Goal: Task Accomplishment & Management: Manage account settings

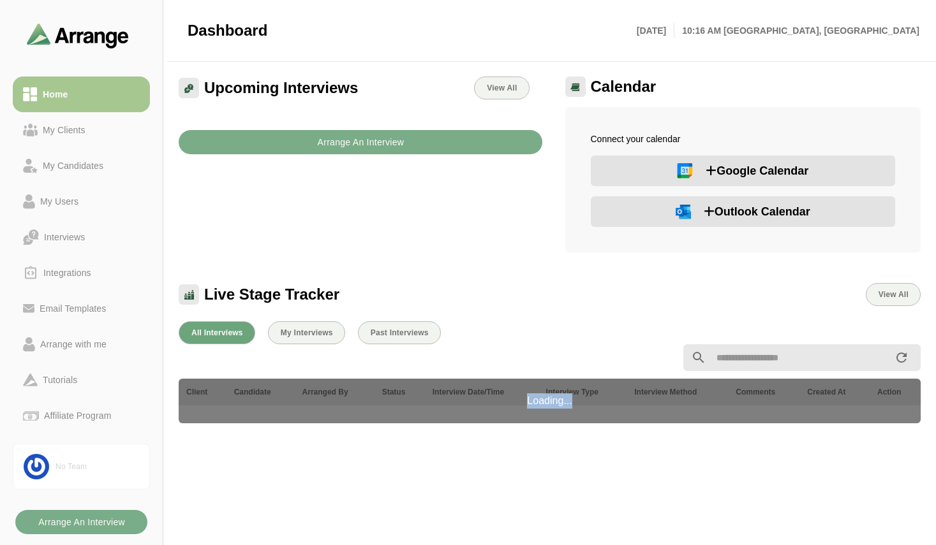
drag, startPoint x: 572, startPoint y: 402, endPoint x: 519, endPoint y: 404, distance: 53.0
click at [519, 404] on div "Loading..." at bounding box center [550, 401] width 742 height 45
click at [560, 436] on div "All Interviews My Interviews Past Interviews Loading... Client Candidate Arrang…" at bounding box center [549, 540] width 757 height 453
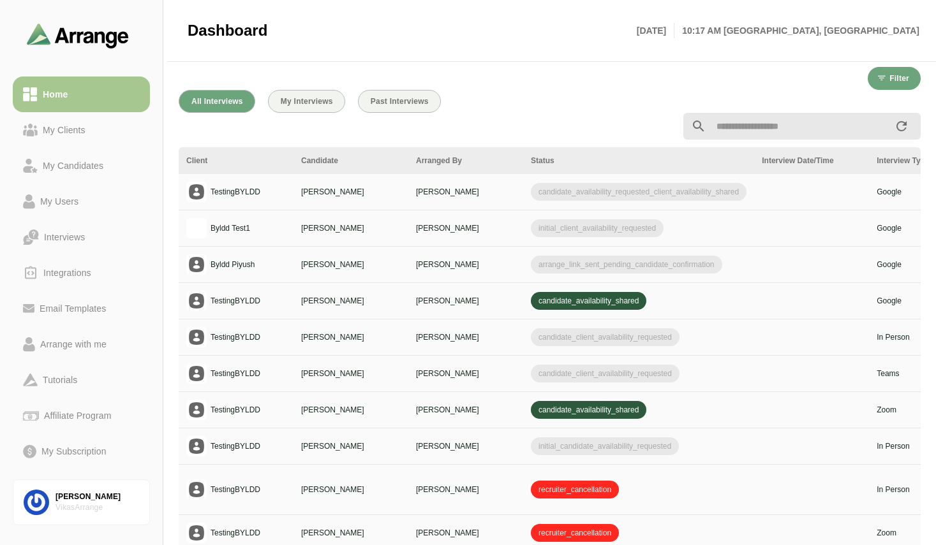
scroll to position [390, 0]
click at [81, 490] on link "Vikas Sharma VikasArrange" at bounding box center [81, 503] width 137 height 46
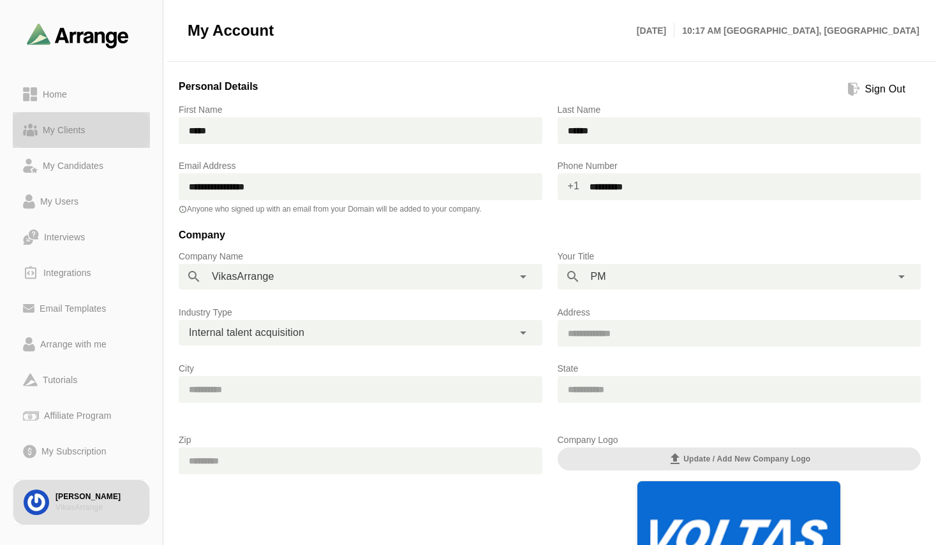
click at [65, 129] on div "My Clients" at bounding box center [64, 129] width 53 height 15
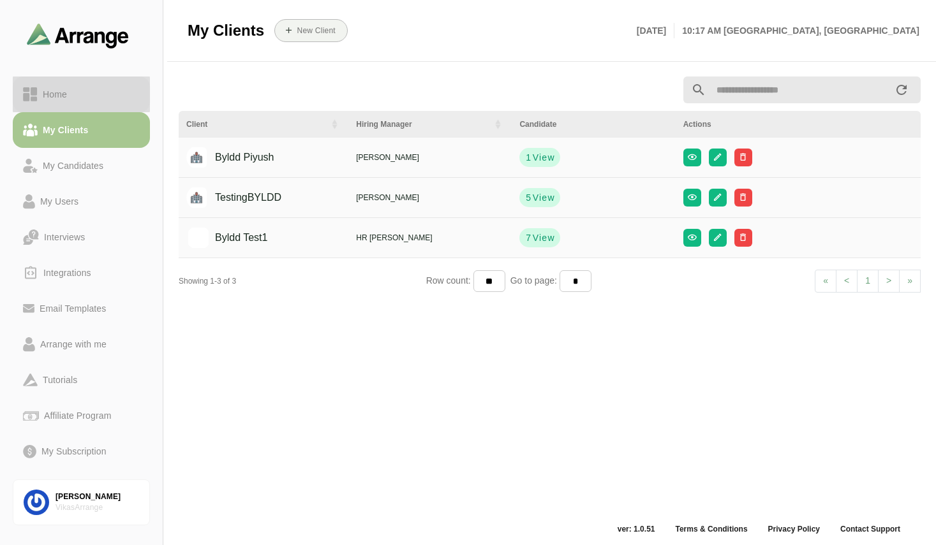
click at [61, 96] on div "Home" at bounding box center [55, 94] width 34 height 15
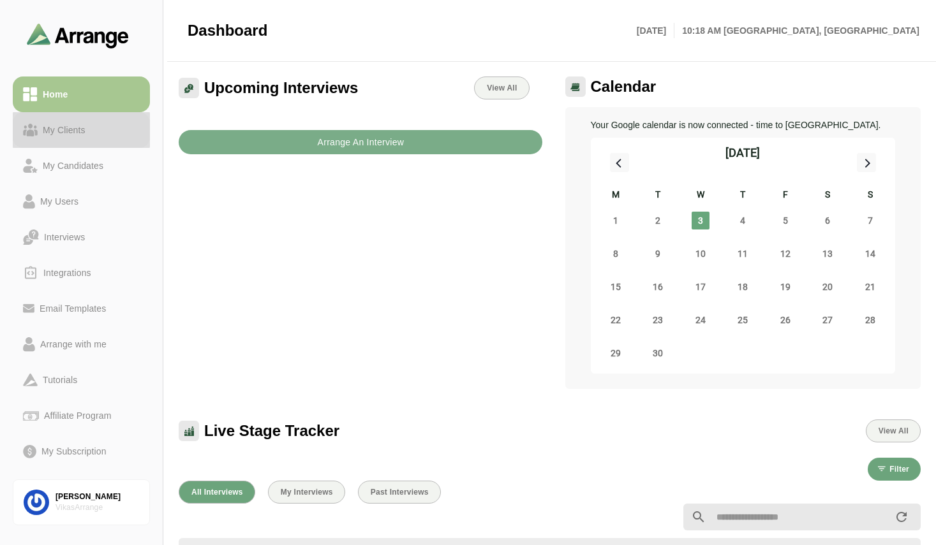
click at [78, 124] on div "My Clients" at bounding box center [64, 129] width 53 height 15
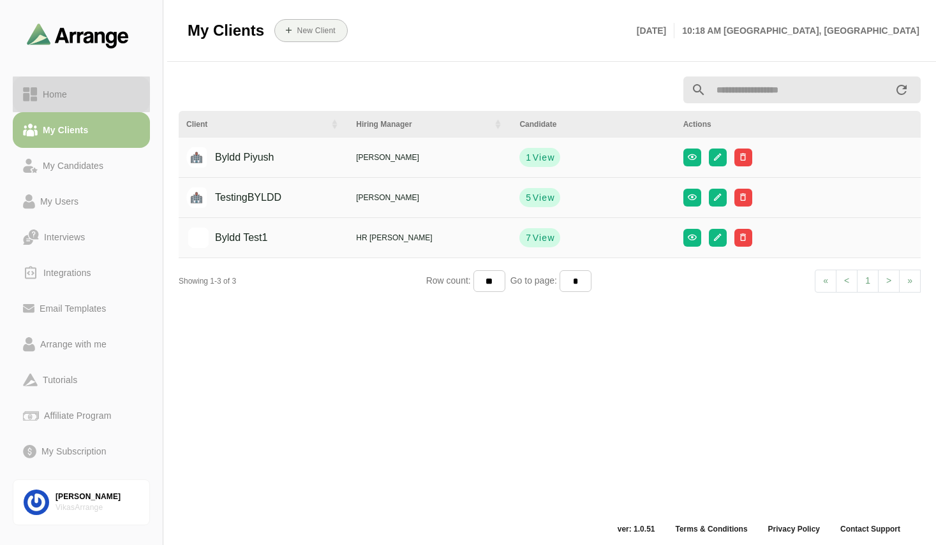
click at [54, 90] on div "Home" at bounding box center [55, 94] width 34 height 15
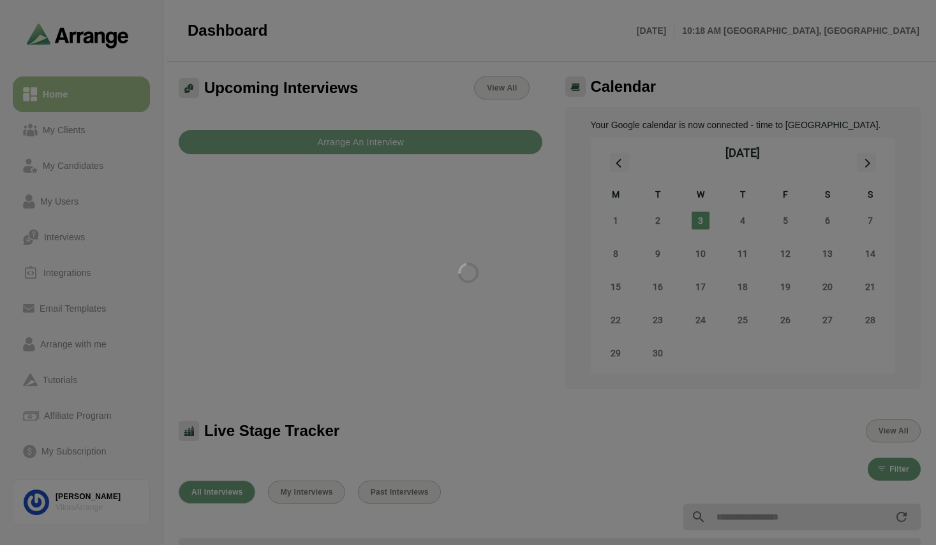
click at [80, 133] on div at bounding box center [468, 272] width 936 height 545
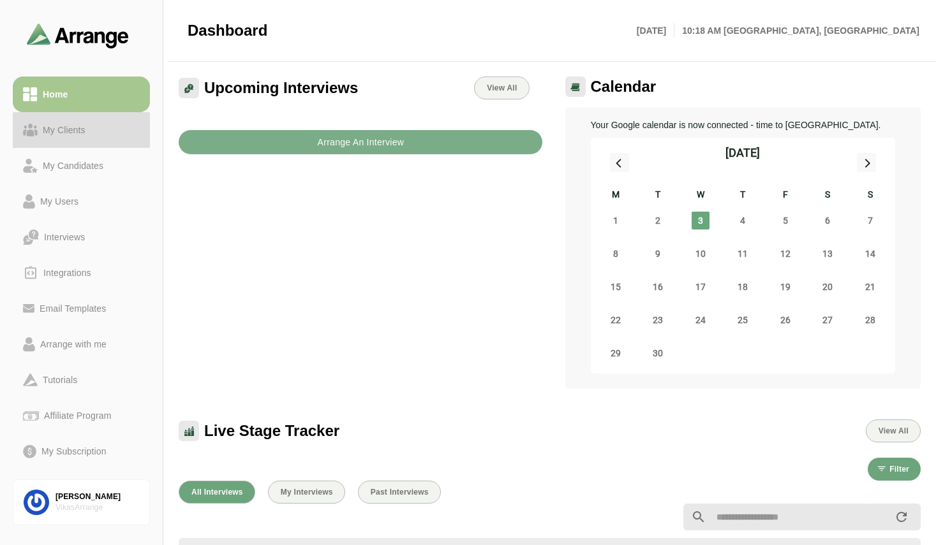
click at [80, 133] on div "My Clients" at bounding box center [64, 129] width 53 height 15
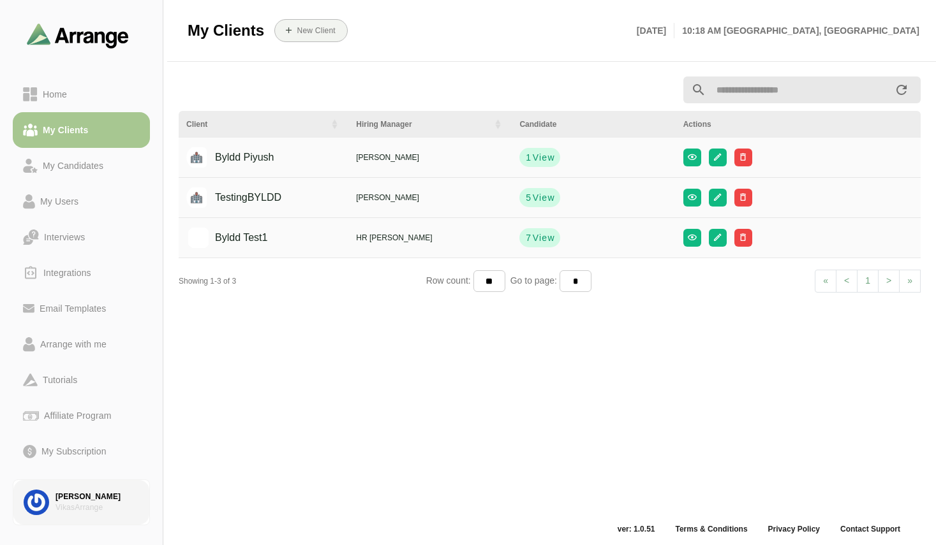
click at [81, 498] on div "Vikas Sharma" at bounding box center [97, 497] width 84 height 11
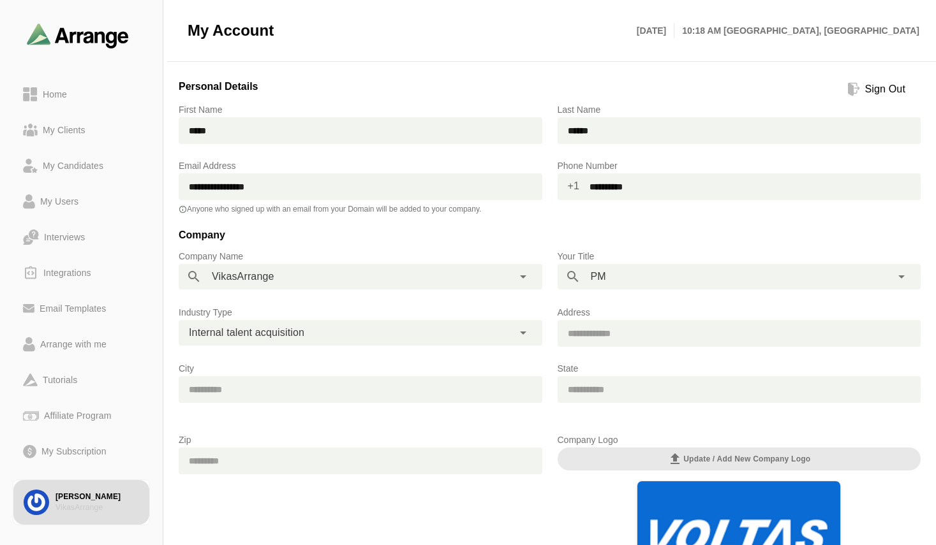
click at [469, 334] on div "**********" at bounding box center [346, 333] width 334 height 26
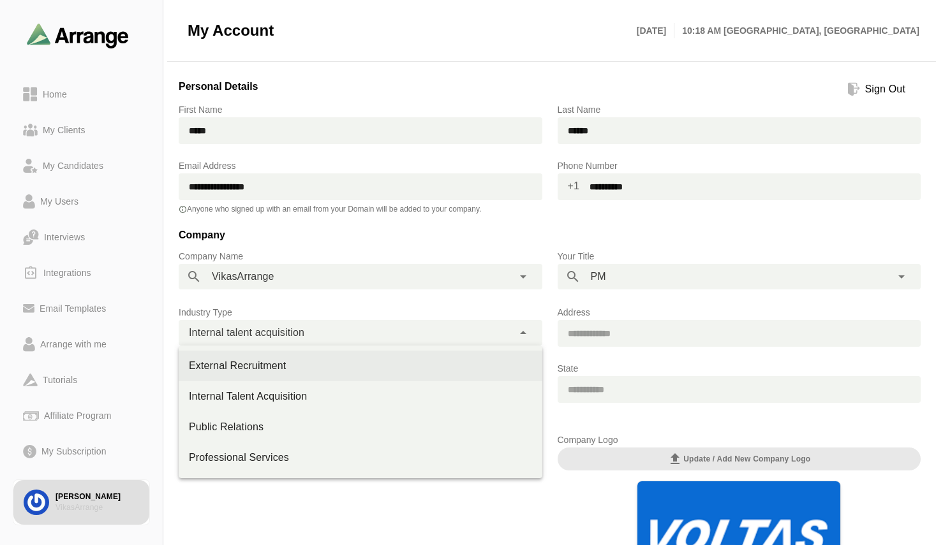
click at [257, 365] on div "External Recruitment" at bounding box center [360, 365] width 343 height 15
type input "**********"
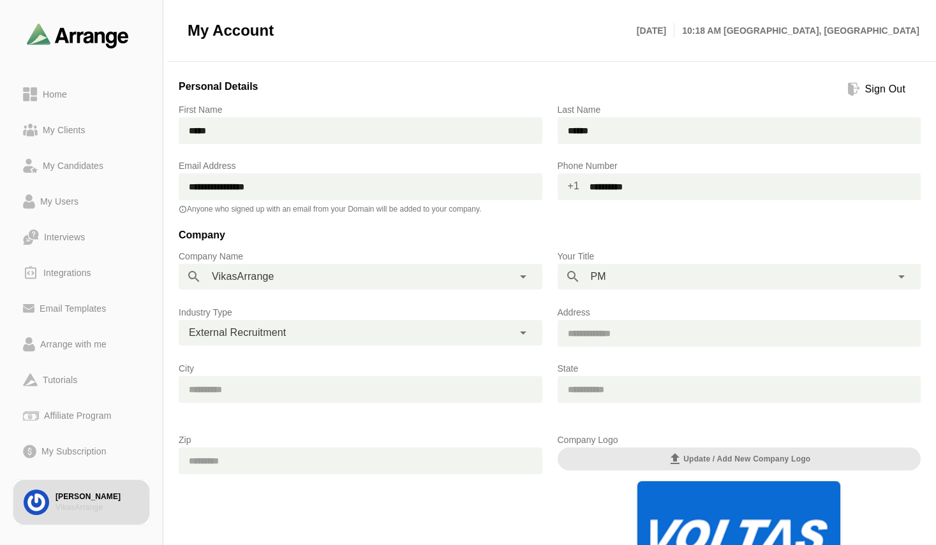
click at [849, 223] on div "**********" at bounding box center [549, 415] width 757 height 693
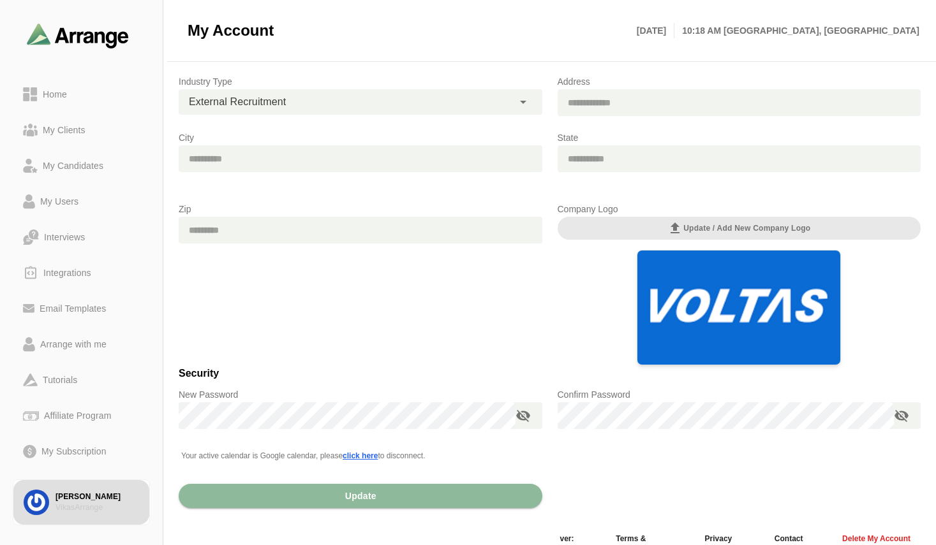
scroll to position [255, 0]
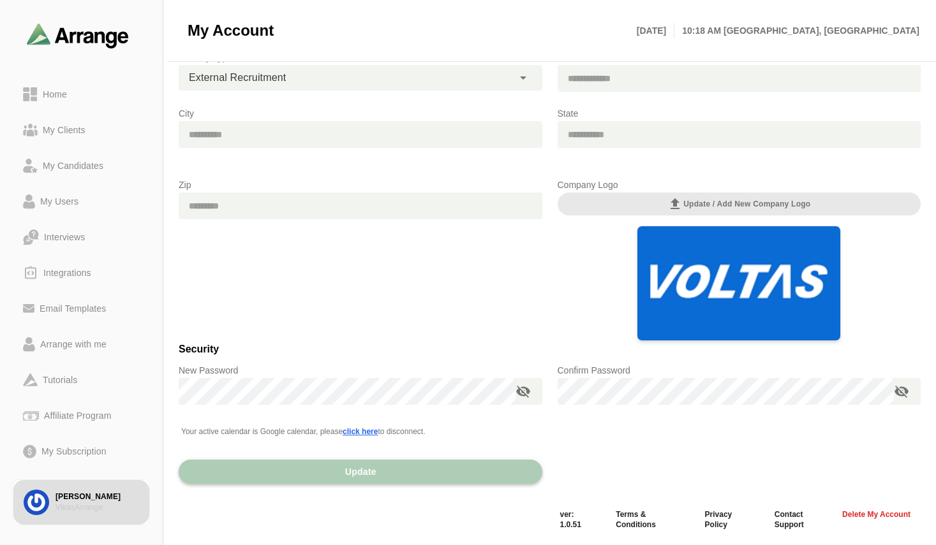
click at [416, 473] on button "Update" at bounding box center [360, 472] width 363 height 24
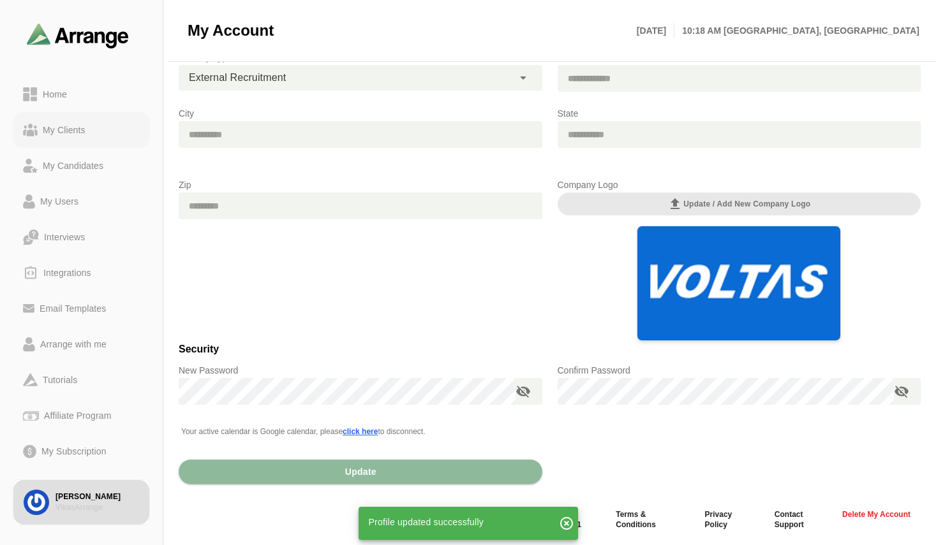
click at [62, 140] on link "My Clients" at bounding box center [81, 130] width 137 height 36
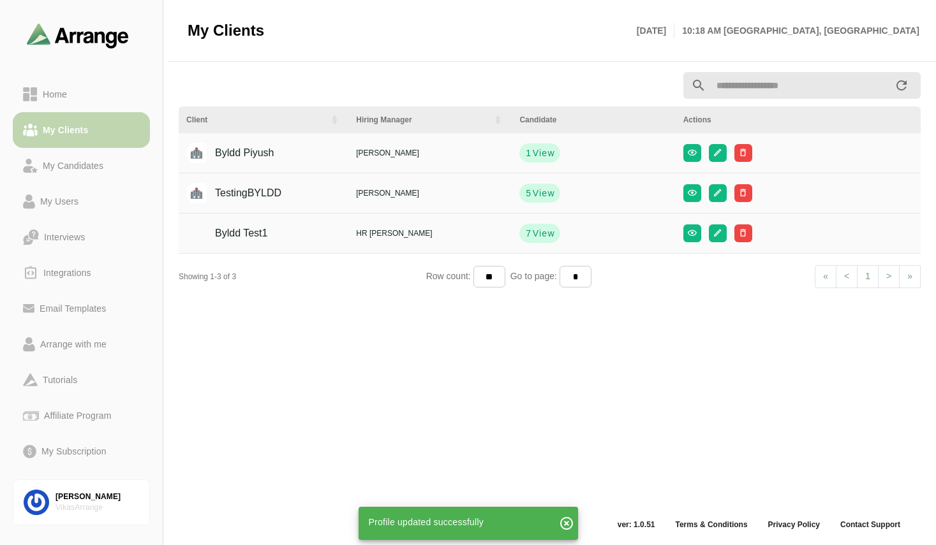
scroll to position [4, 0]
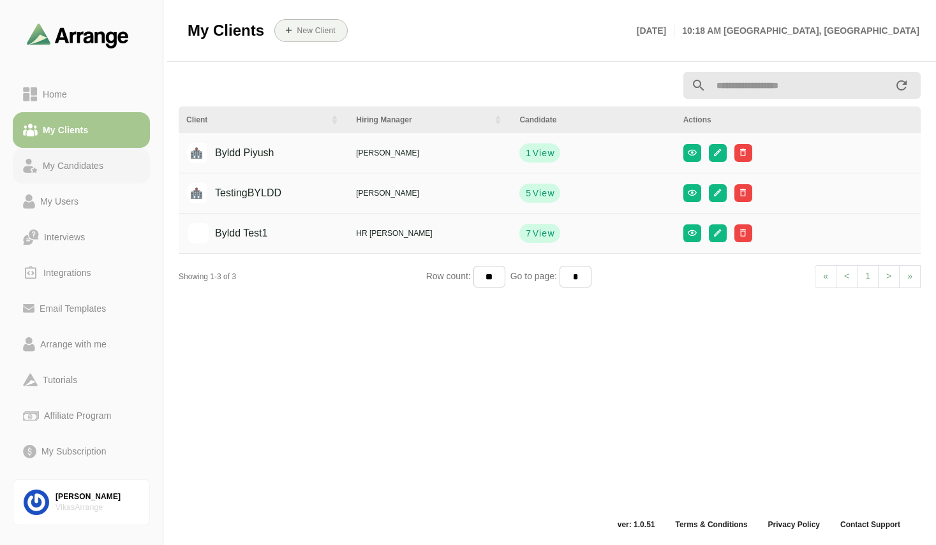
click at [64, 151] on link "My Candidates" at bounding box center [81, 166] width 137 height 36
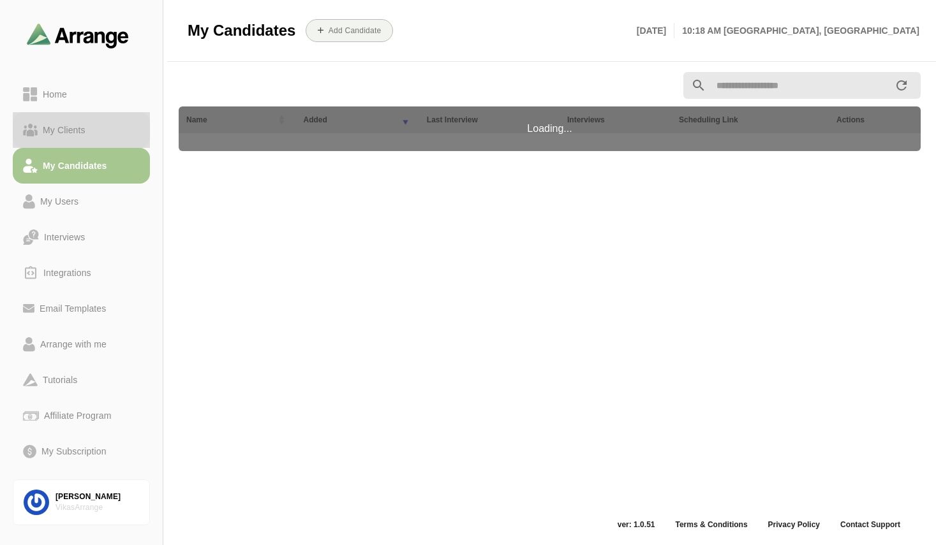
click at [65, 121] on link "My Clients" at bounding box center [81, 130] width 137 height 36
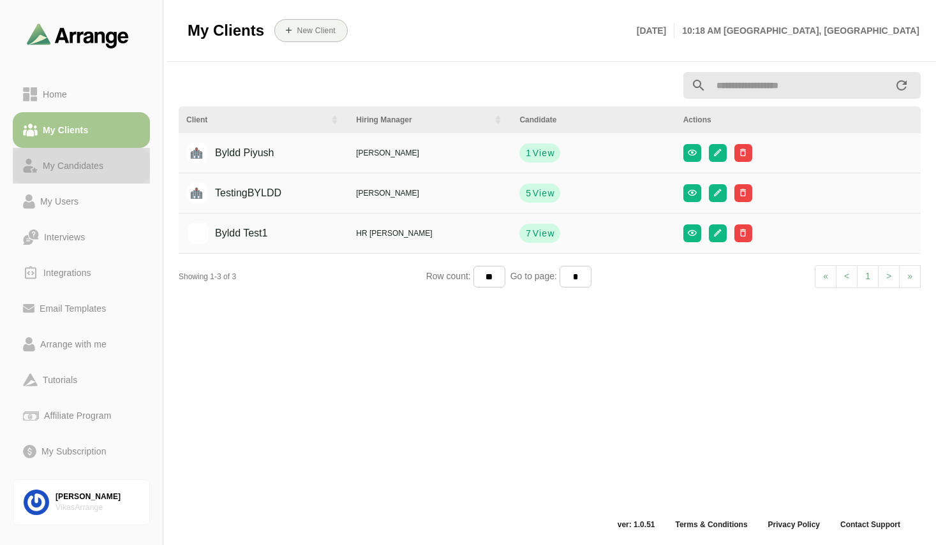
click at [92, 159] on div "My Candidates" at bounding box center [73, 165] width 71 height 15
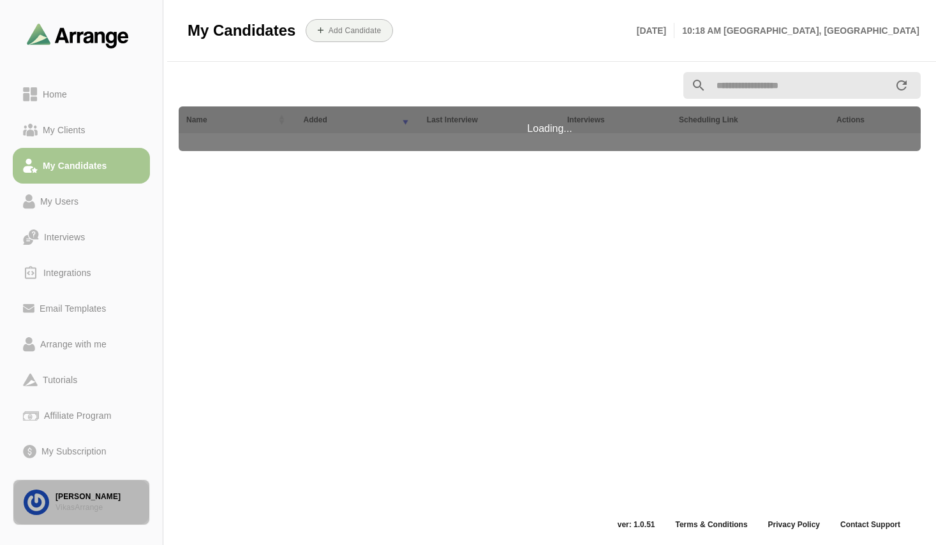
click at [78, 489] on link "Vikas Sharma VikasArrange" at bounding box center [81, 503] width 137 height 46
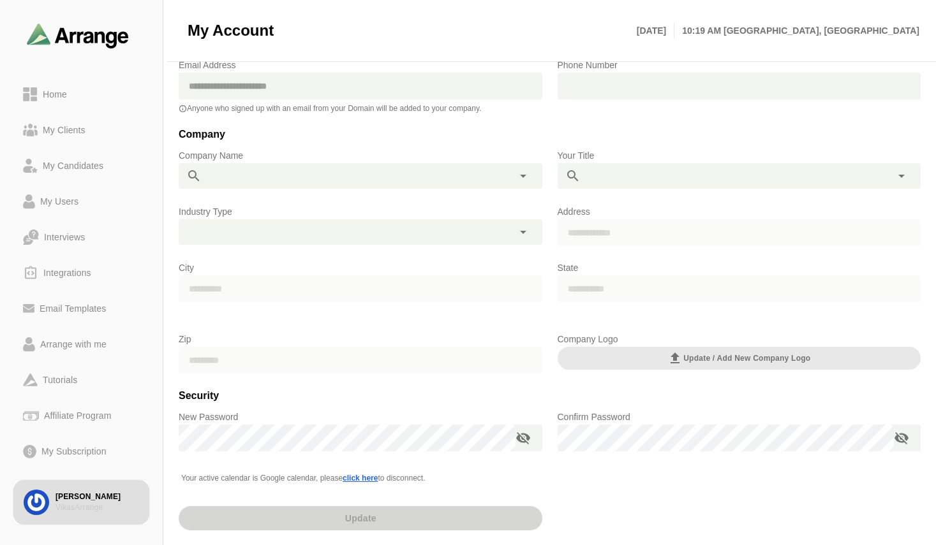
scroll to position [102, 0]
click at [302, 235] on div at bounding box center [346, 231] width 334 height 26
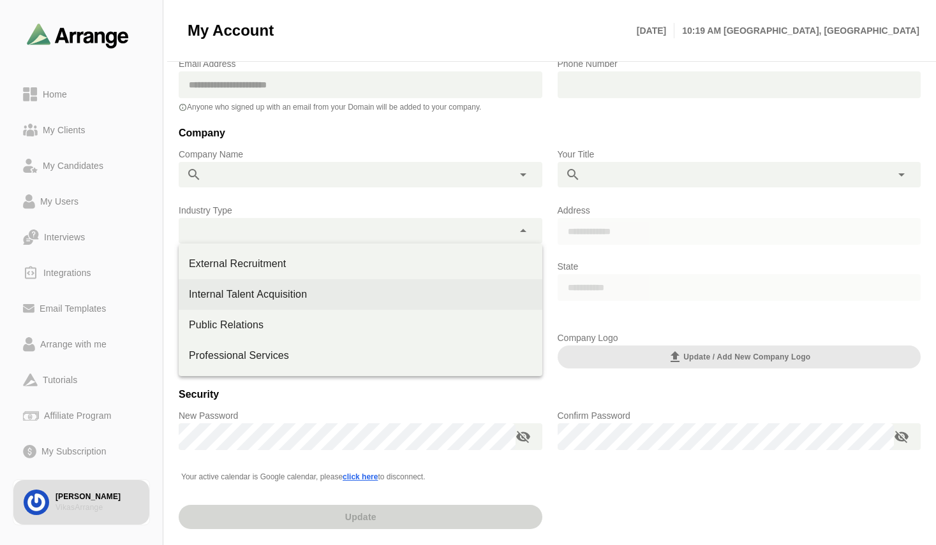
click at [299, 300] on div "Internal Talent Acquisition" at bounding box center [360, 294] width 343 height 15
type input "**********"
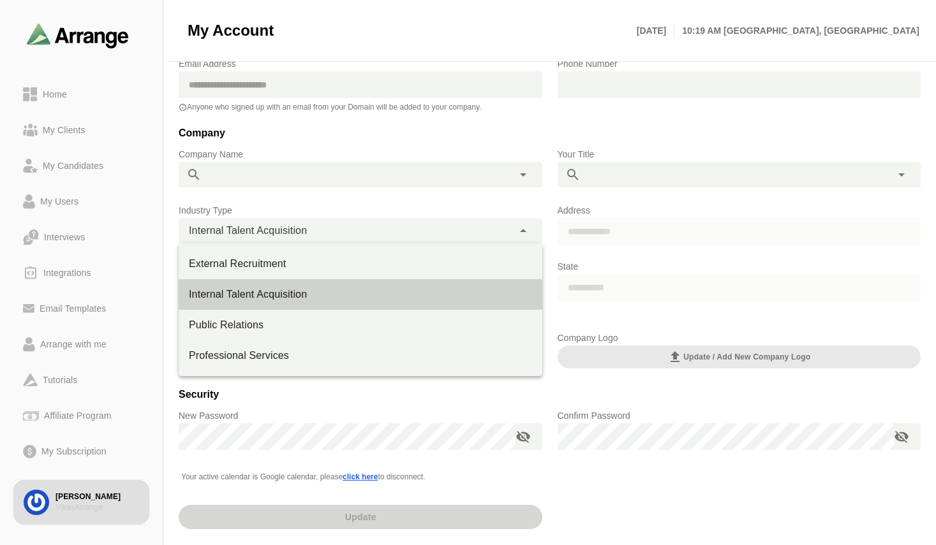
click at [323, 300] on div "Internal Talent Acquisition" at bounding box center [360, 294] width 343 height 15
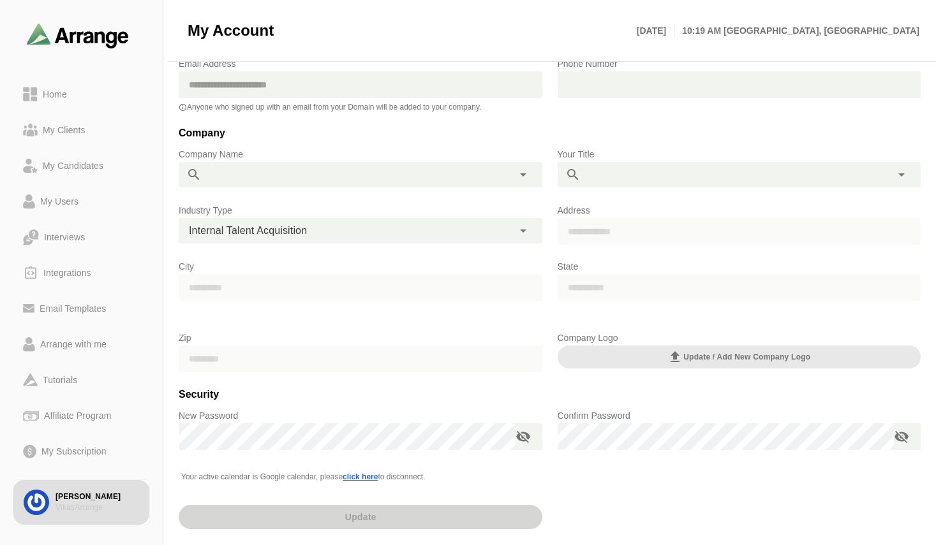
click at [385, 135] on h3 "Company" at bounding box center [550, 136] width 742 height 22
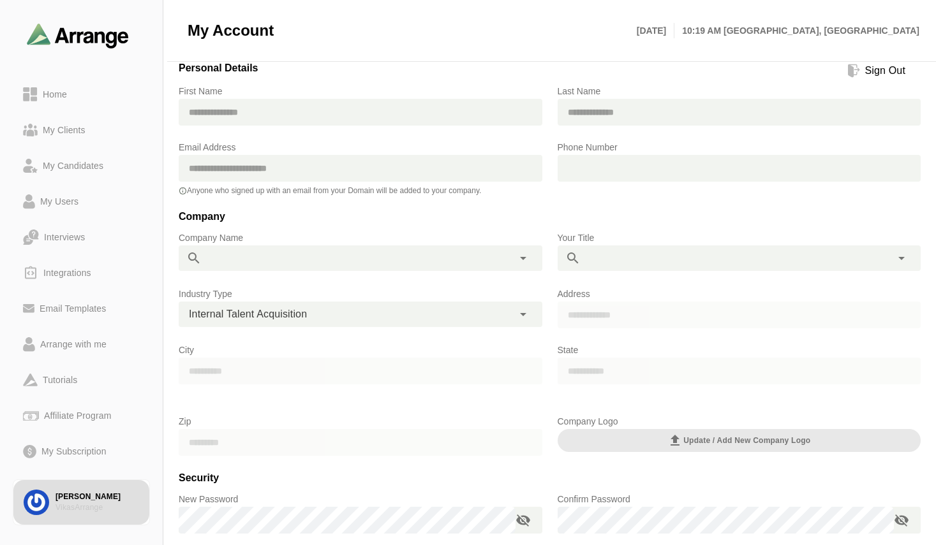
scroll to position [0, 0]
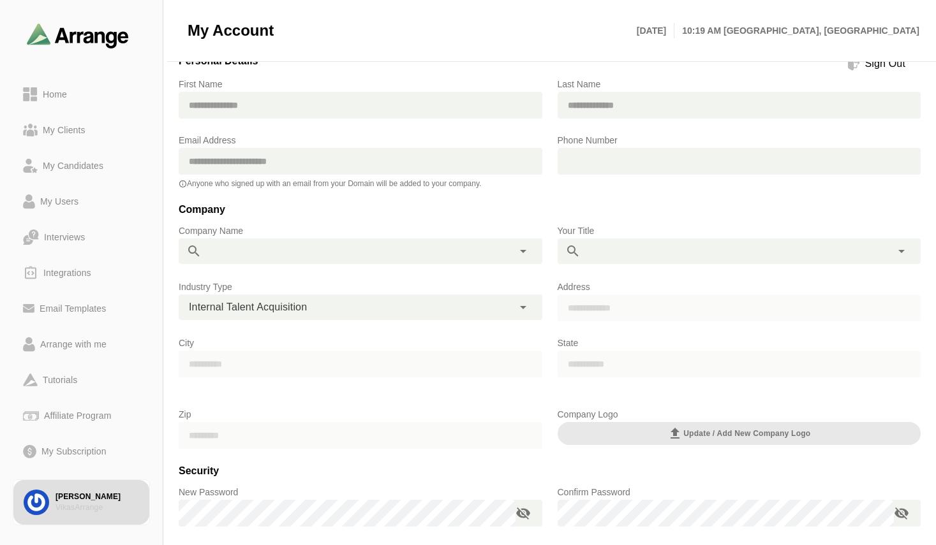
click at [483, 219] on div "Company Name" at bounding box center [360, 244] width 379 height 56
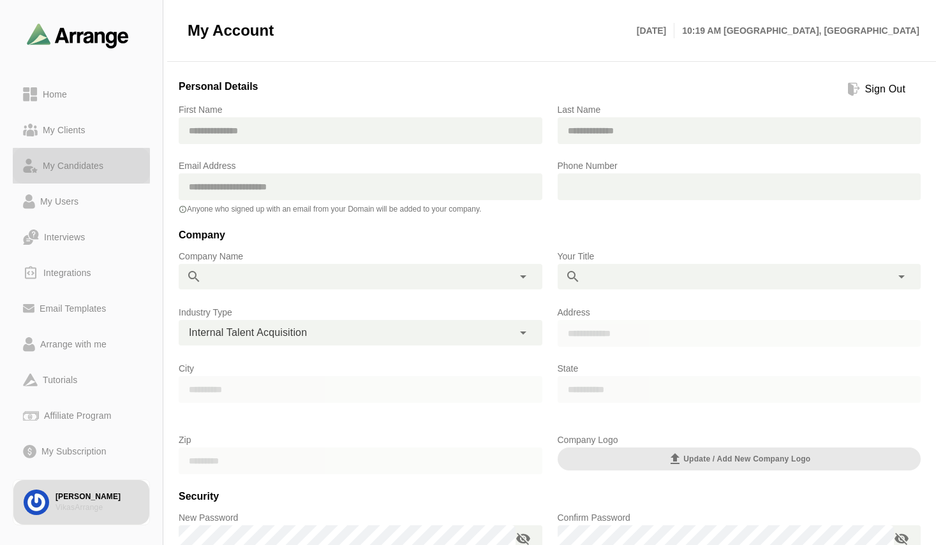
click at [76, 167] on div "My Candidates" at bounding box center [73, 165] width 71 height 15
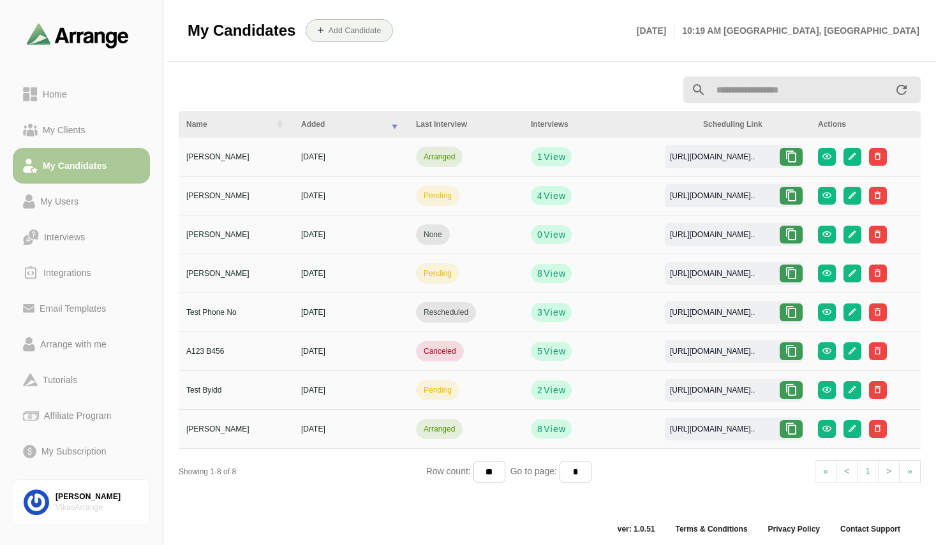
click at [85, 165] on div "My Candidates" at bounding box center [75, 165] width 75 height 15
click at [366, 92] on div at bounding box center [423, 89] width 504 height 15
click at [75, 346] on div "Arrange with me" at bounding box center [73, 344] width 77 height 15
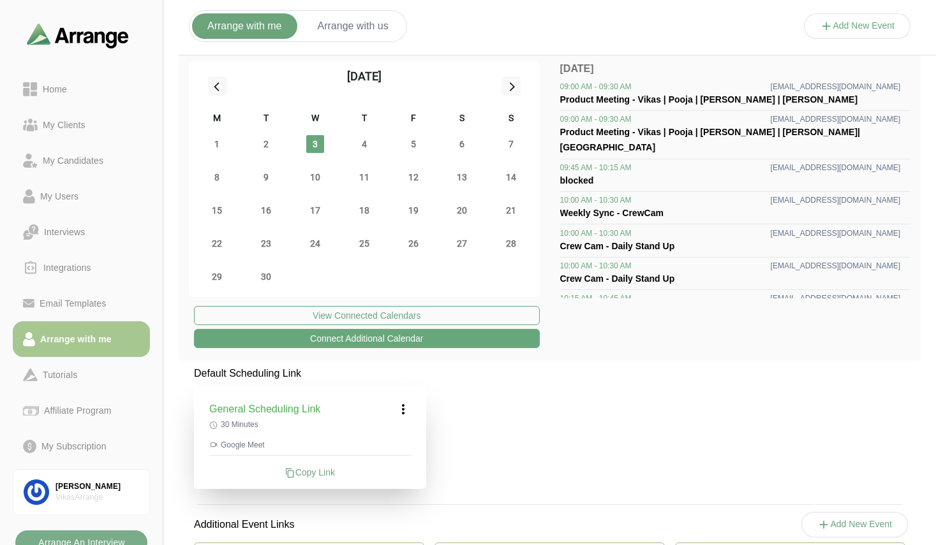
click at [875, 20] on button "Add New Event" at bounding box center [857, 26] width 107 height 26
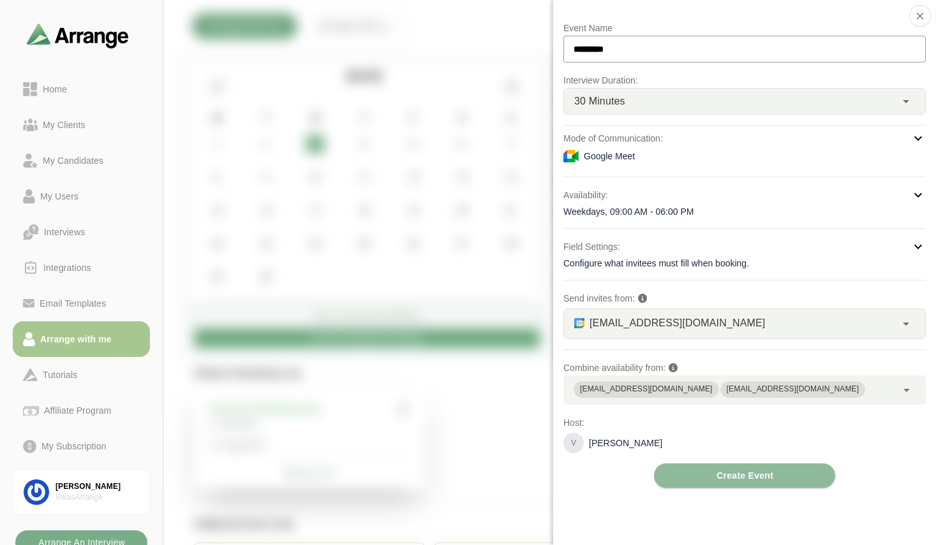
click at [715, 197] on div "Availability:" at bounding box center [744, 194] width 362 height 15
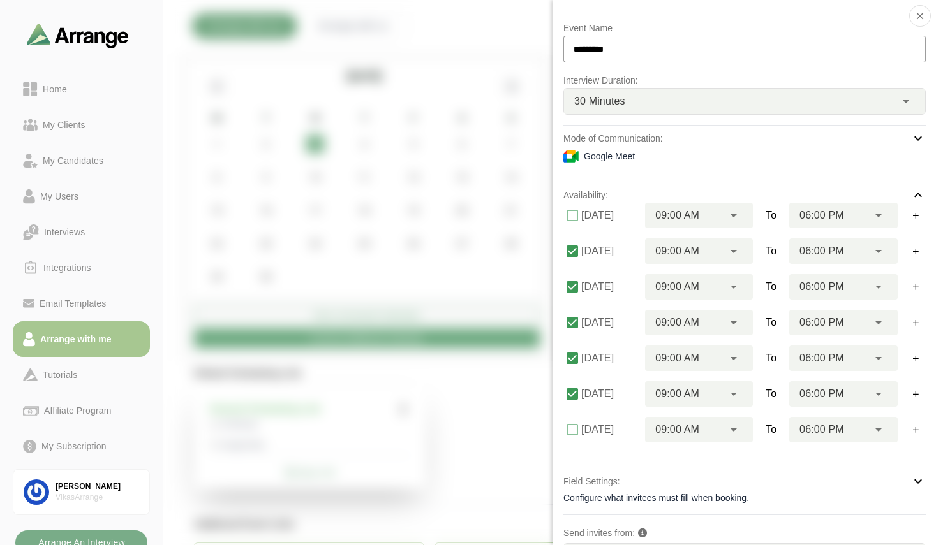
click at [681, 157] on div "Google Meet" at bounding box center [744, 156] width 362 height 15
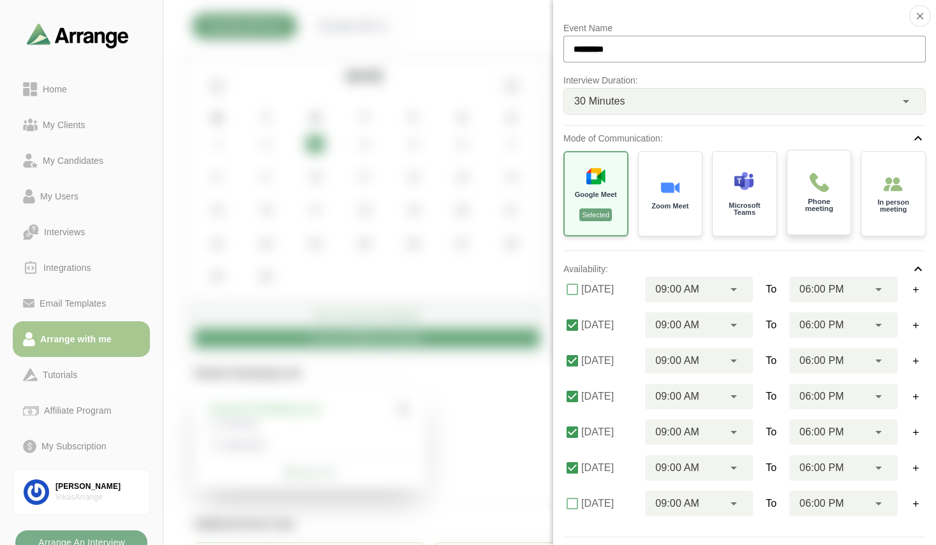
click at [816, 203] on p "Phone meeting" at bounding box center [818, 205] width 45 height 15
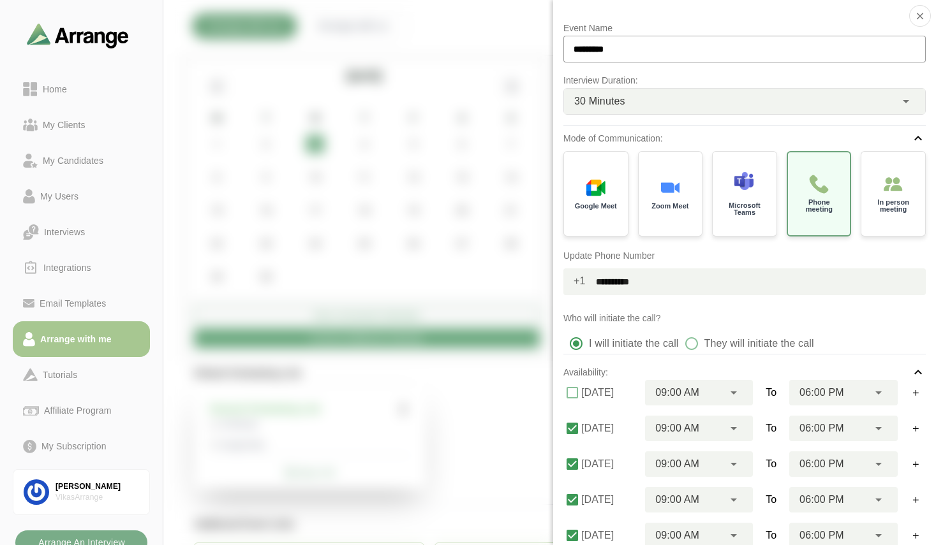
click at [797, 298] on div "**********" at bounding box center [744, 237] width 362 height 213
drag, startPoint x: 672, startPoint y: 286, endPoint x: 576, endPoint y: 273, distance: 97.1
click at [576, 273] on div "**********" at bounding box center [744, 281] width 362 height 27
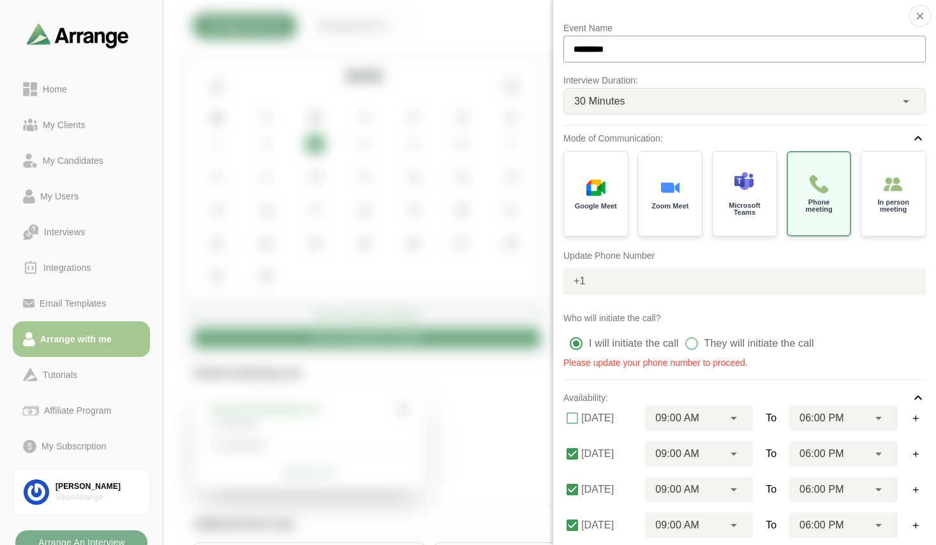
click at [678, 311] on p "Who will initiate the call?" at bounding box center [744, 318] width 362 height 15
click at [608, 283] on input "text" at bounding box center [755, 281] width 340 height 27
type input "*"
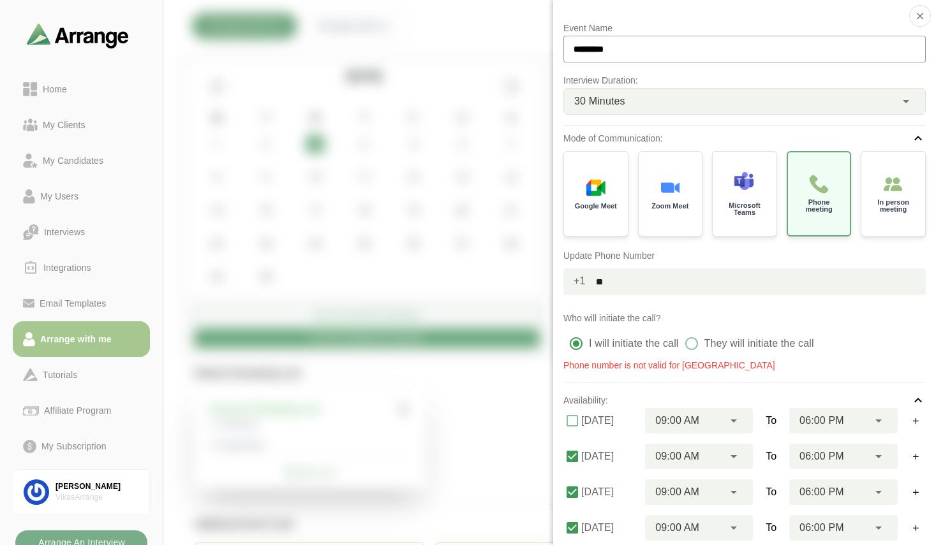
type input "*"
click at [812, 365] on p "Please update your phone number to proceed." at bounding box center [744, 362] width 362 height 13
click at [628, 288] on input "text" at bounding box center [755, 281] width 340 height 27
click at [804, 39] on div at bounding box center [857, 39] width 107 height 0
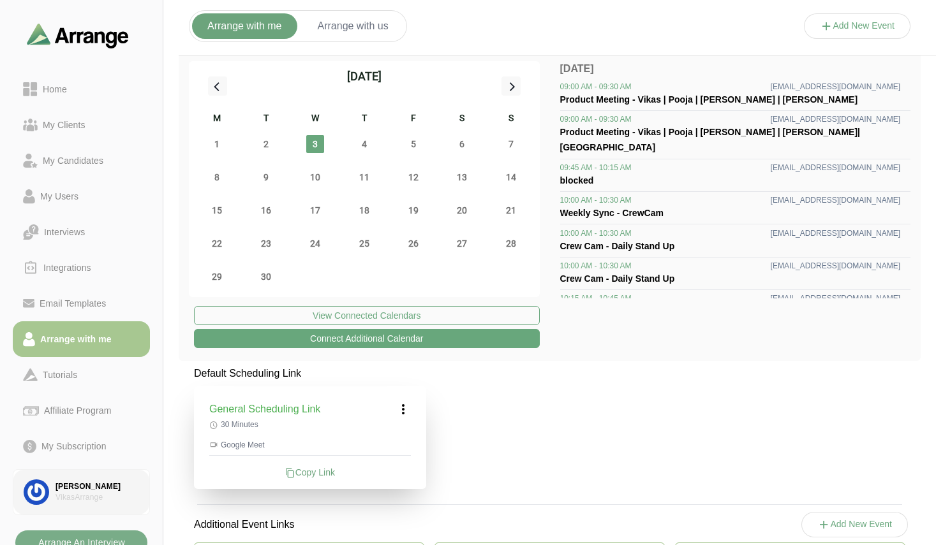
click at [78, 488] on div "Vikas Sharma" at bounding box center [97, 486] width 84 height 11
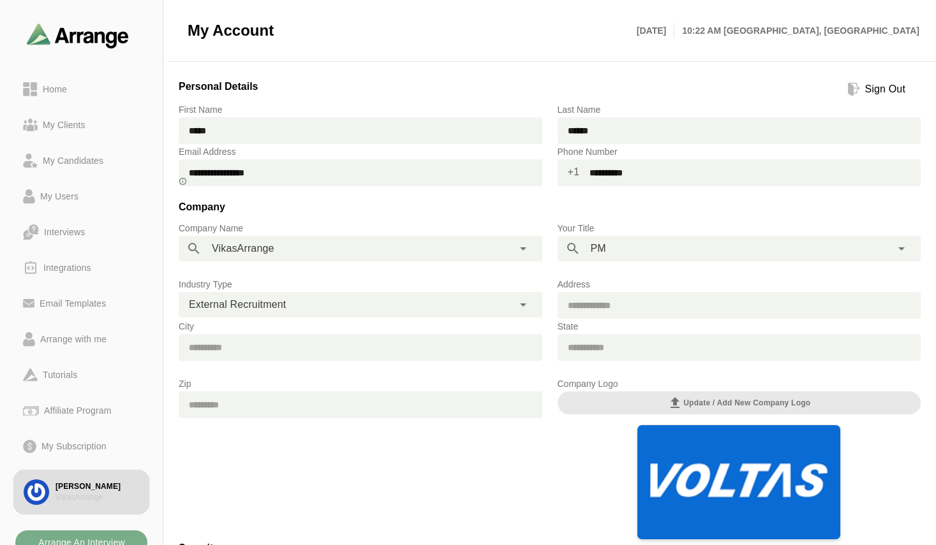
click at [467, 209] on h3 "Company" at bounding box center [550, 210] width 742 height 22
click at [572, 172] on span "+1" at bounding box center [568, 172] width 22 height 26
click at [76, 160] on div "My Candidates" at bounding box center [73, 160] width 71 height 15
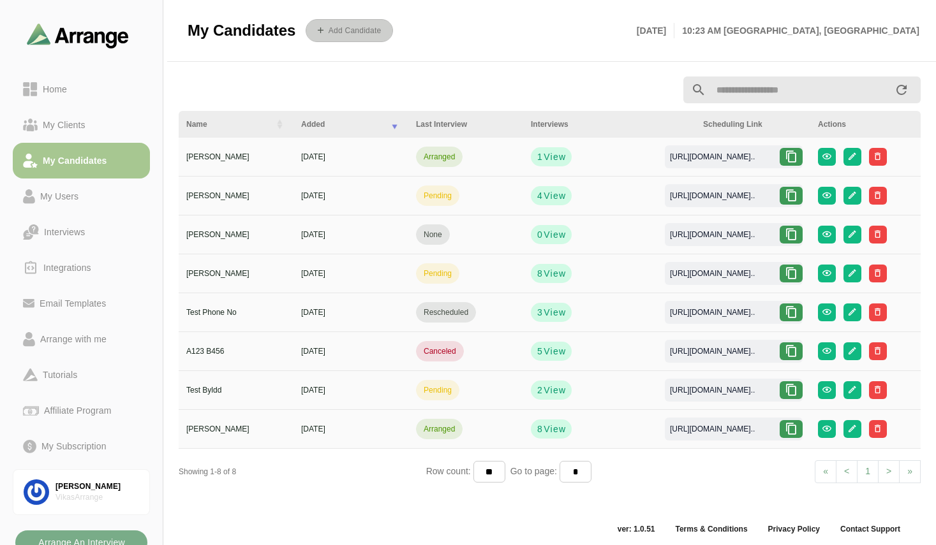
click at [344, 31] on b "Add Candidate" at bounding box center [355, 30] width 54 height 9
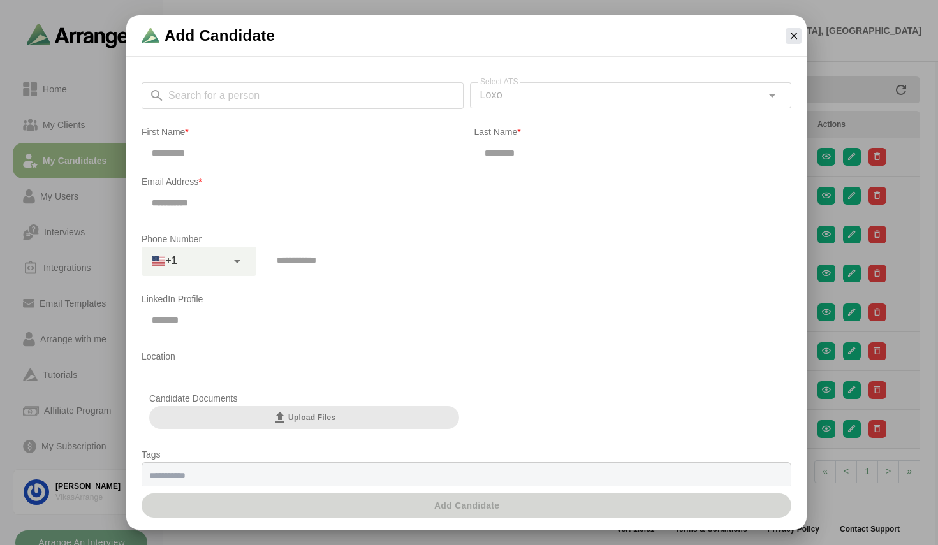
click at [230, 267] on icon at bounding box center [237, 261] width 15 height 15
type input "**********"
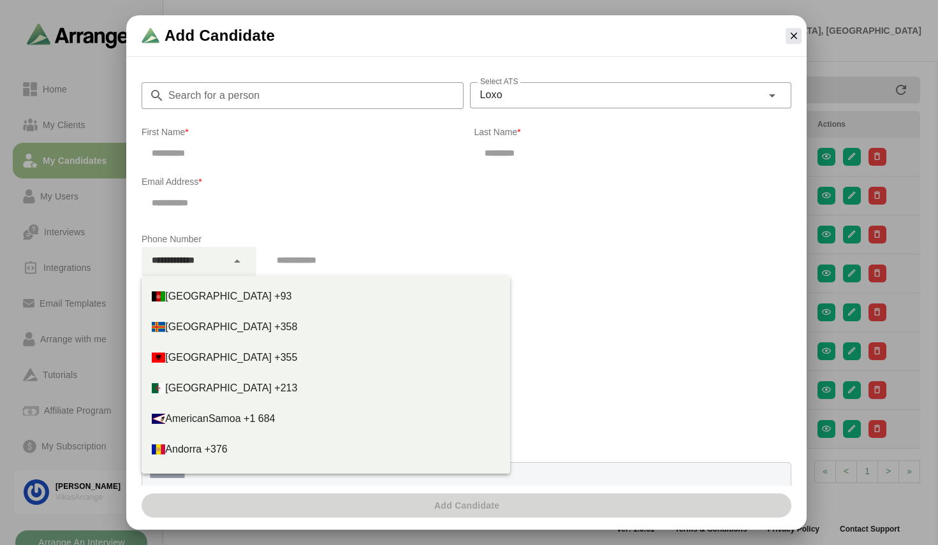
click at [229, 267] on div at bounding box center [238, 261] width 22 height 29
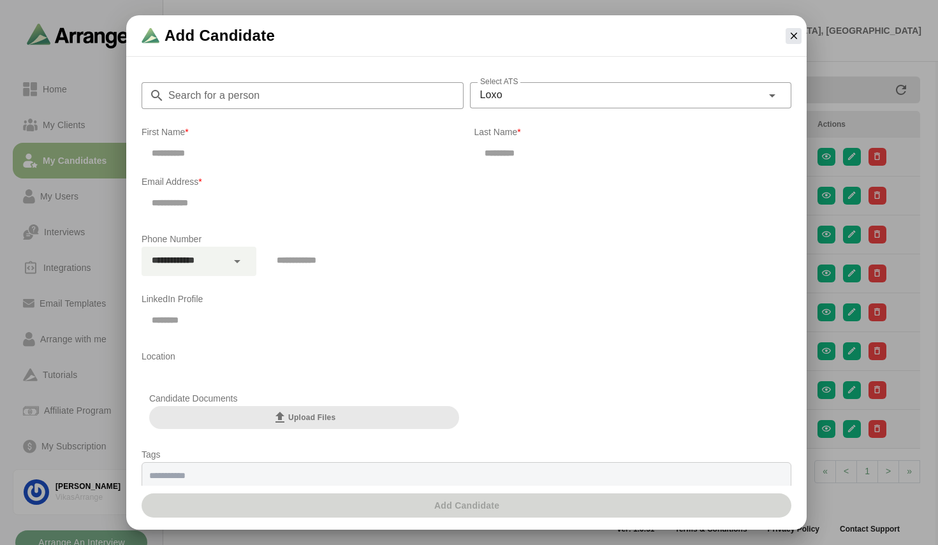
click at [230, 267] on icon at bounding box center [237, 261] width 15 height 15
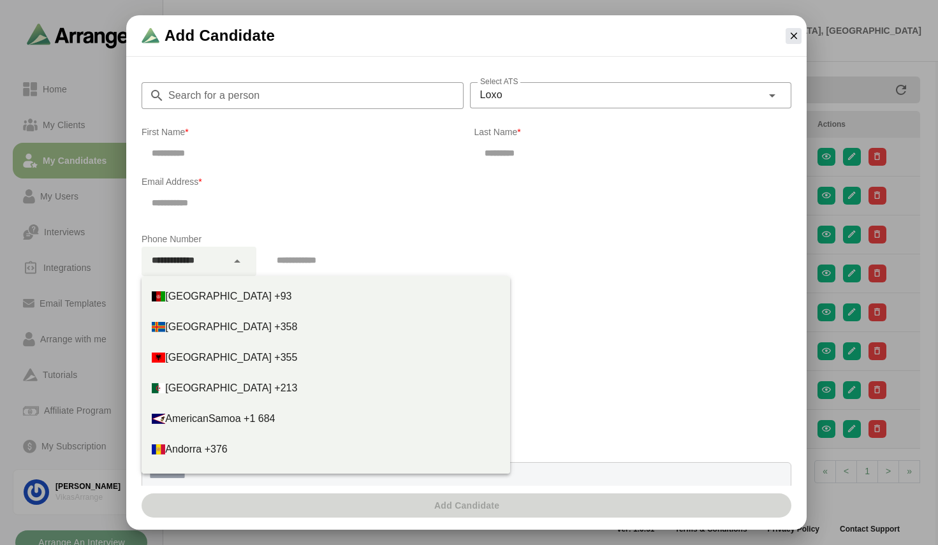
click at [230, 267] on icon at bounding box center [237, 261] width 15 height 15
click at [229, 267] on div at bounding box center [238, 261] width 22 height 29
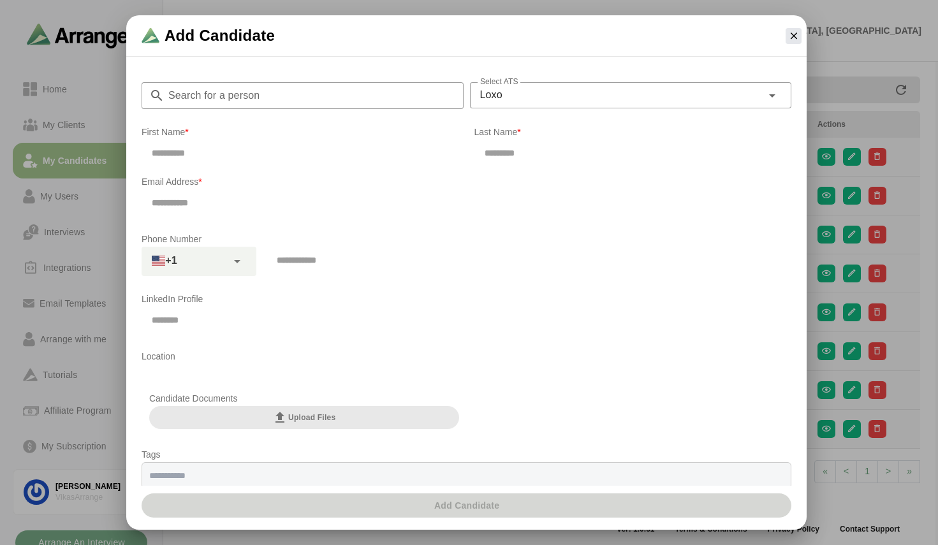
click at [321, 265] on input "tel" at bounding box center [527, 260] width 521 height 27
click at [790, 41] on button "button" at bounding box center [794, 36] width 16 height 16
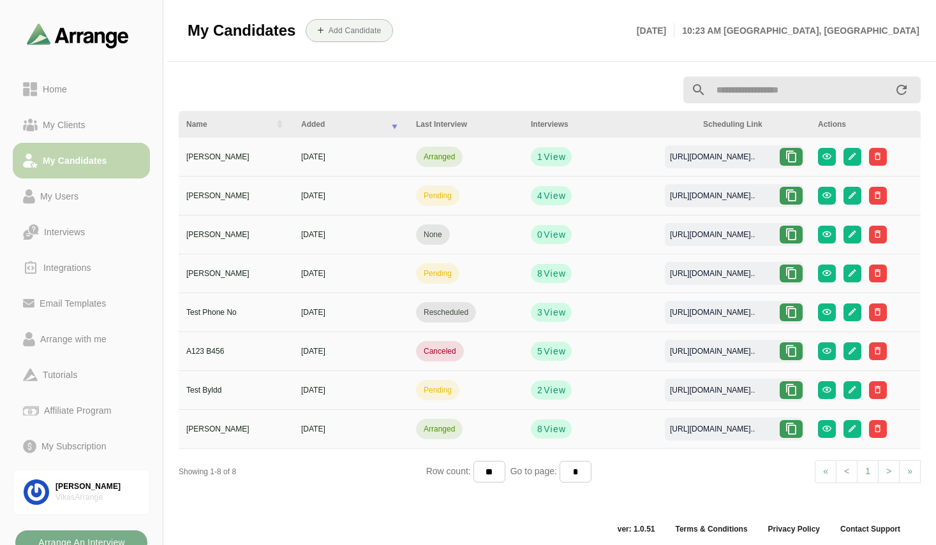
click at [75, 163] on div "My Candidates" at bounding box center [75, 160] width 75 height 15
click at [345, 20] on button "Add Candidate" at bounding box center [348, 30] width 87 height 23
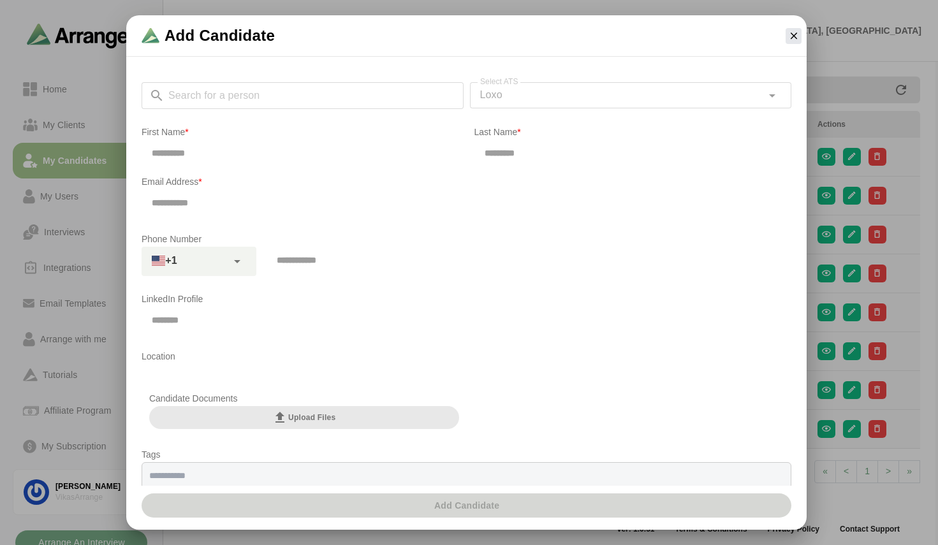
click at [226, 268] on div "+1" at bounding box center [184, 261] width 85 height 29
type input "**********"
click at [332, 214] on input "email" at bounding box center [467, 202] width 650 height 27
click at [788, 40] on icon "button" at bounding box center [793, 35] width 11 height 11
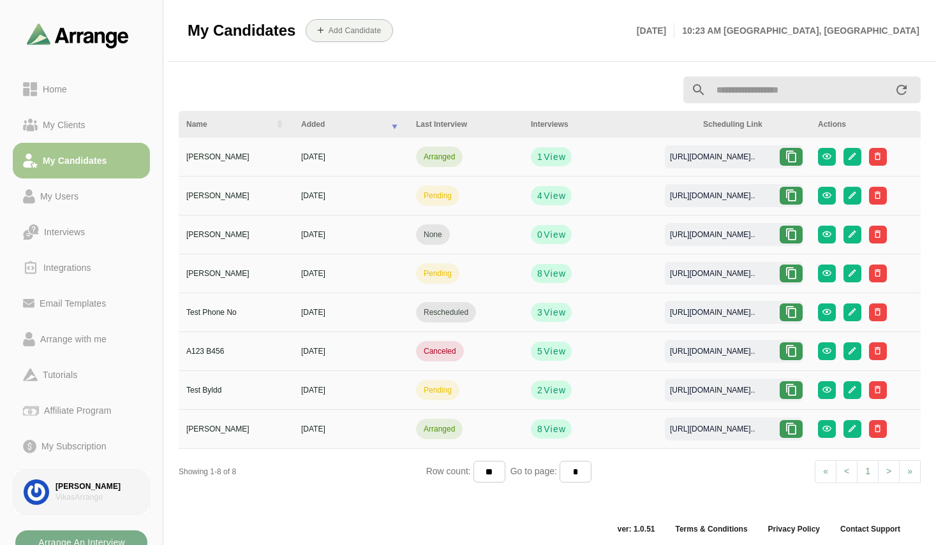
click at [82, 476] on link "Vikas Sharma VikasArrange" at bounding box center [81, 492] width 137 height 46
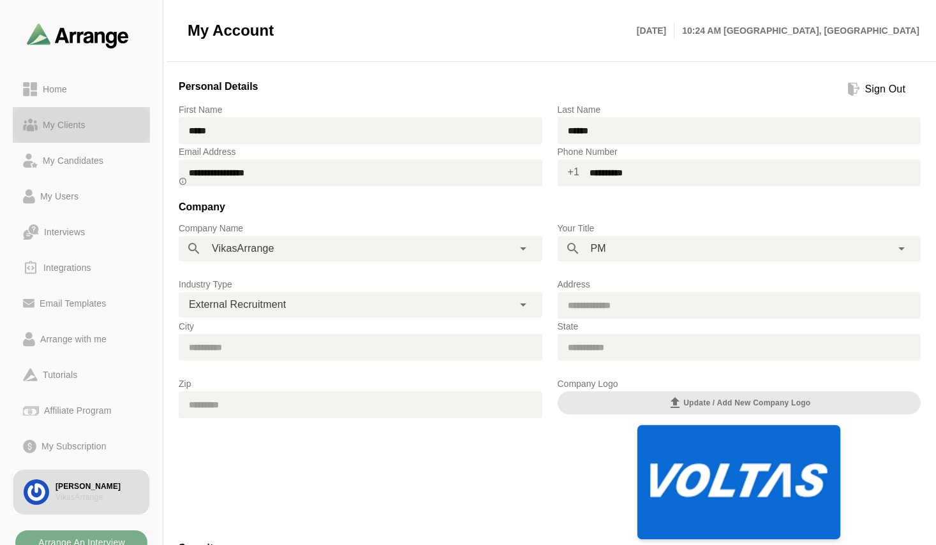
click at [83, 133] on link "My Clients" at bounding box center [81, 125] width 137 height 36
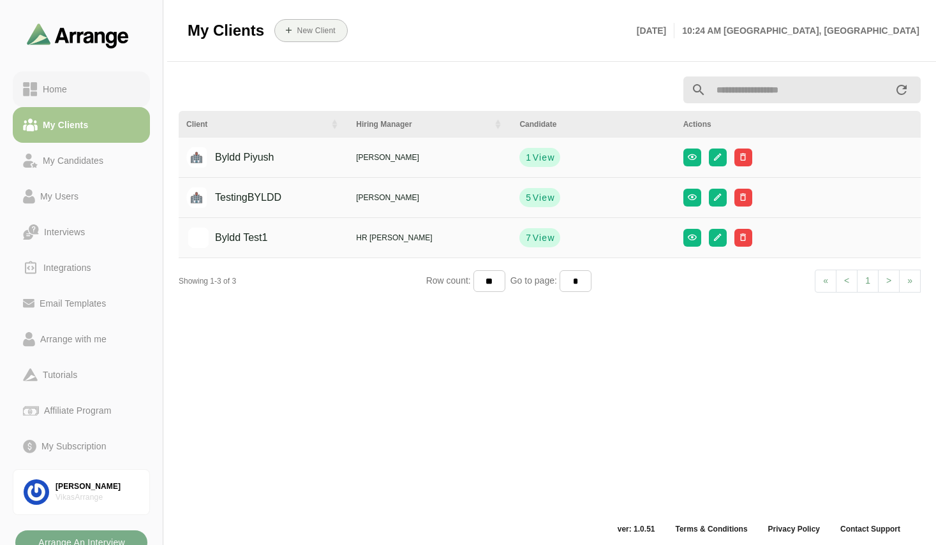
click at [74, 89] on div "Home" at bounding box center [81, 89] width 117 height 15
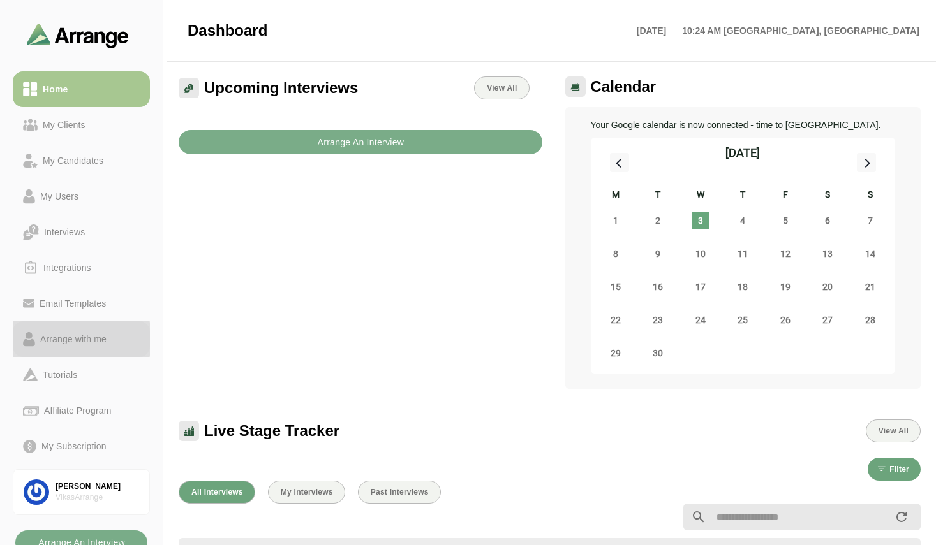
click at [78, 337] on div "Arrange with me" at bounding box center [73, 339] width 77 height 15
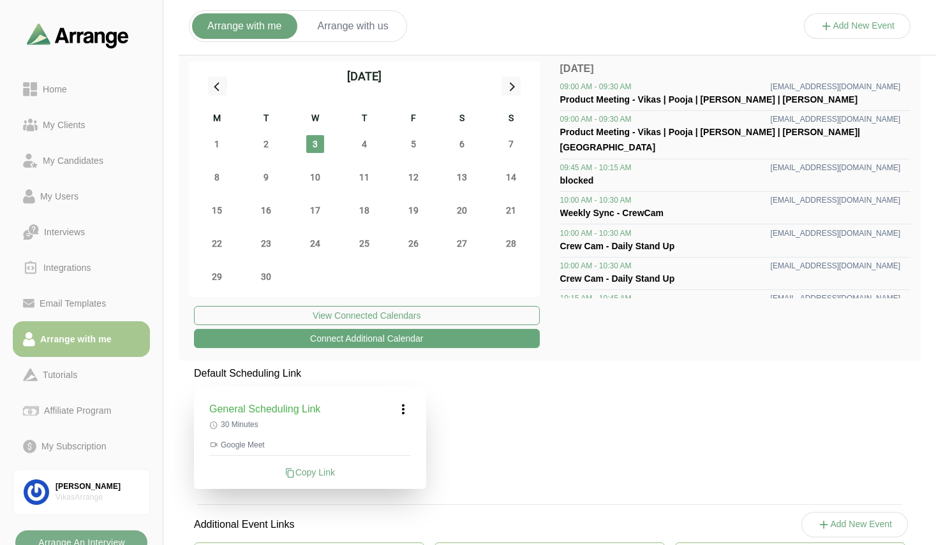
click at [339, 479] on div "General Scheduling Link 30 Minutes Google Meet Copy Link" at bounding box center [310, 437] width 232 height 103
click at [311, 471] on div "Copy Link" at bounding box center [310, 472] width 202 height 13
click at [848, 29] on button "Add New Event" at bounding box center [857, 26] width 107 height 26
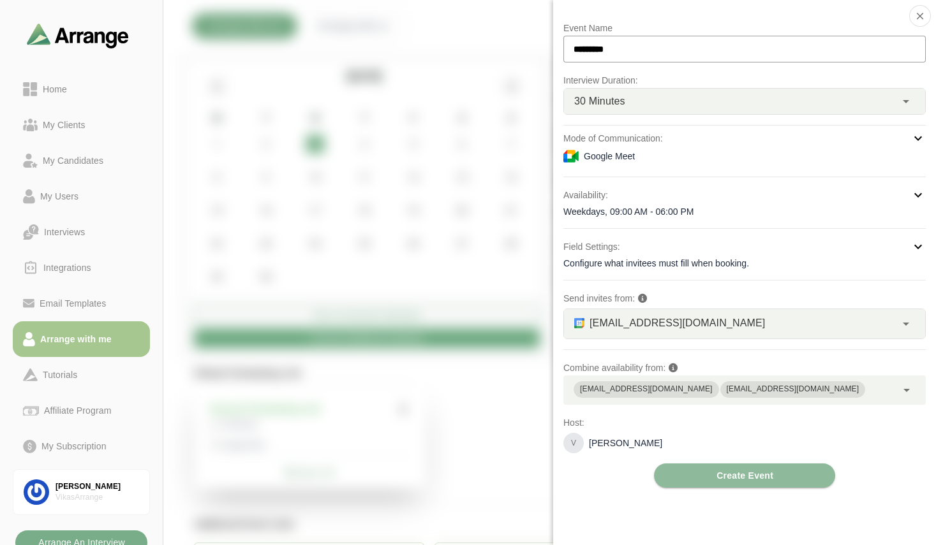
click at [663, 158] on div "Google Meet" at bounding box center [744, 156] width 362 height 15
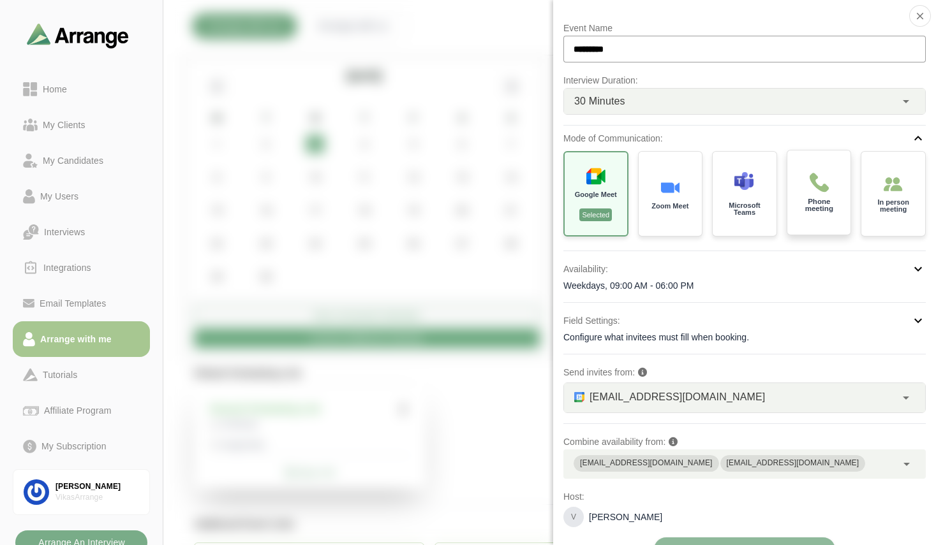
click at [811, 201] on p "Phone meeting" at bounding box center [818, 205] width 45 height 15
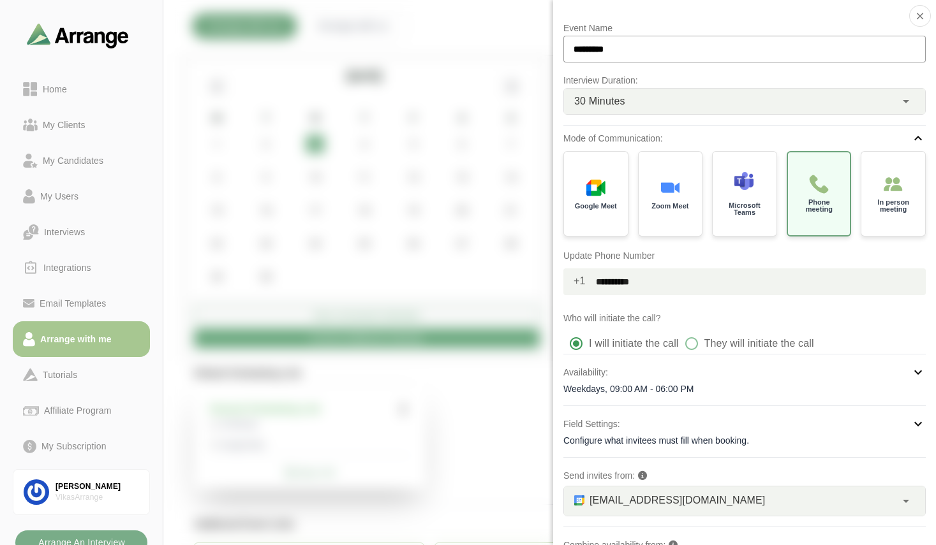
click at [580, 279] on span "+1" at bounding box center [574, 281] width 22 height 26
click at [804, 39] on div at bounding box center [857, 39] width 107 height 0
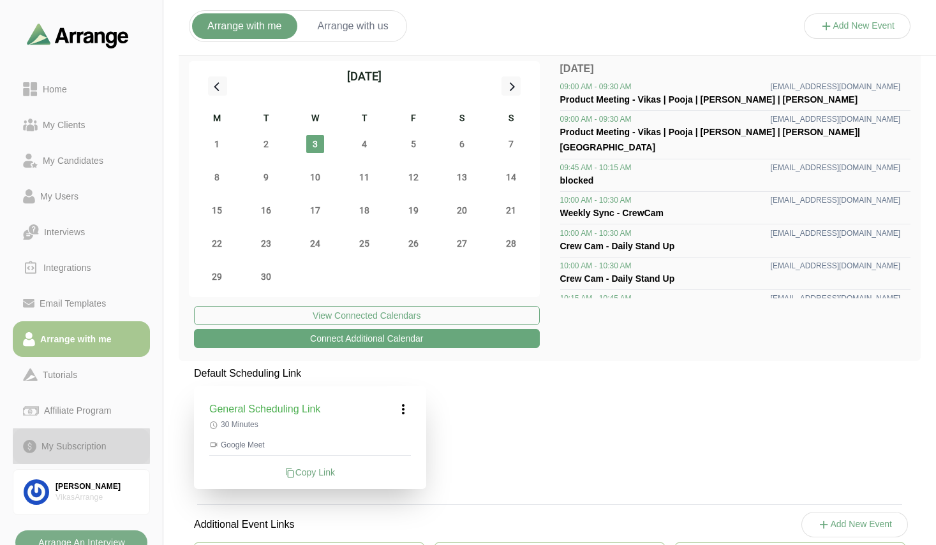
click at [66, 448] on div "My Subscription" at bounding box center [73, 446] width 75 height 15
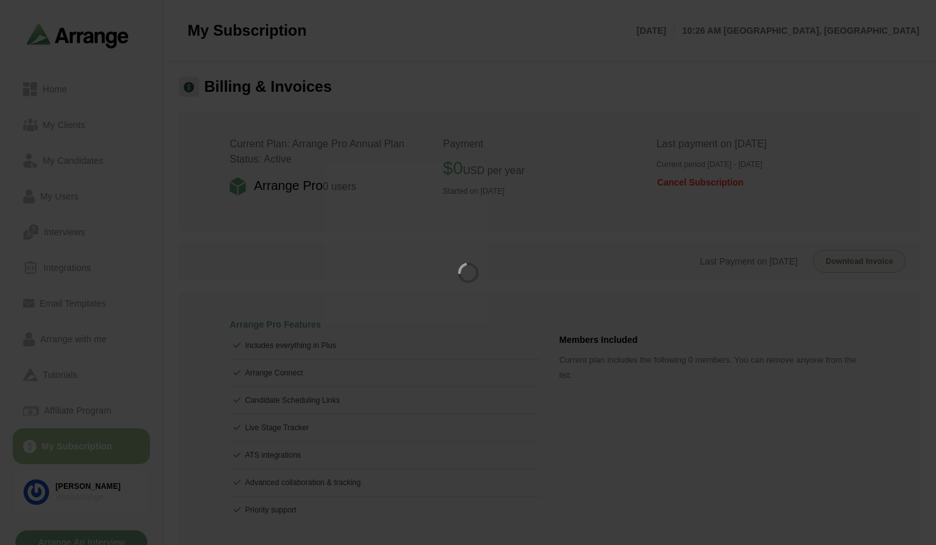
click at [80, 488] on div at bounding box center [468, 272] width 936 height 545
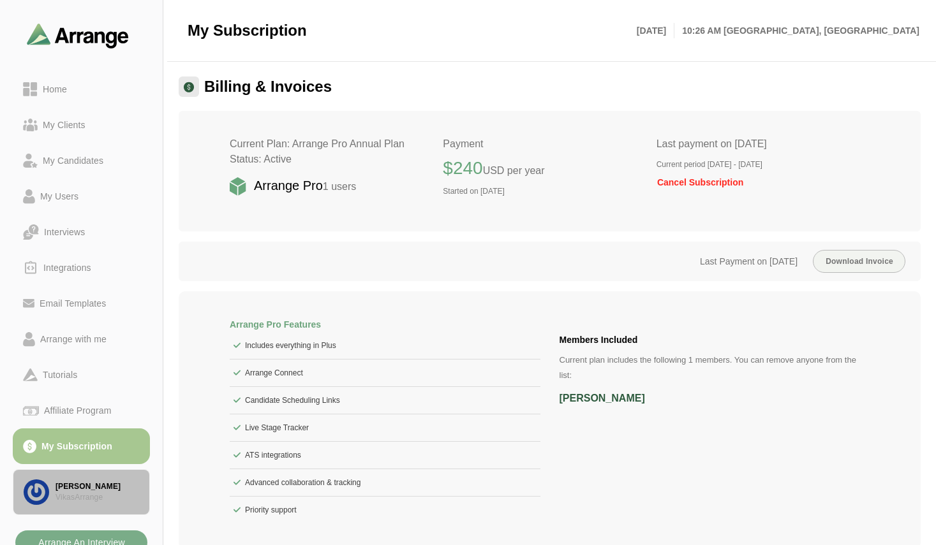
click at [80, 488] on div "Vikas Sharma" at bounding box center [97, 486] width 84 height 11
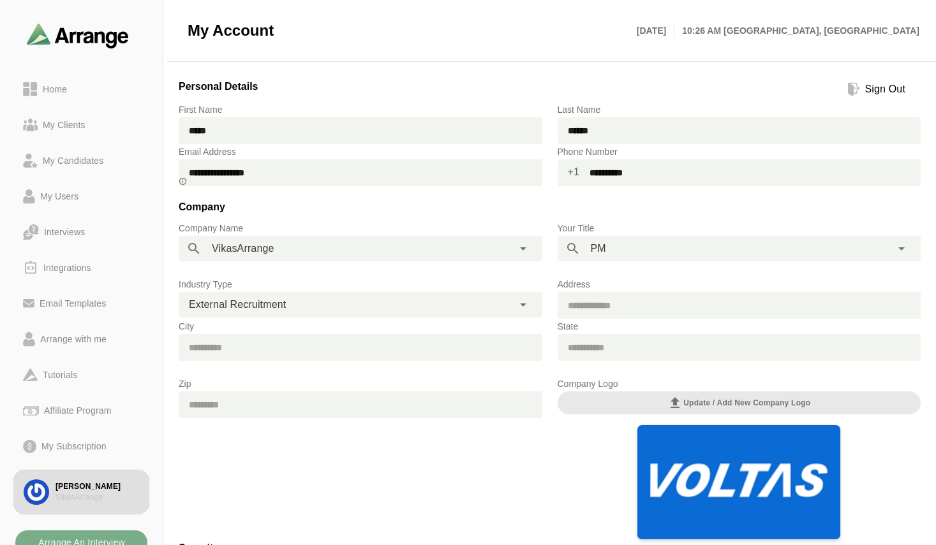
click at [348, 320] on p "City" at bounding box center [360, 326] width 363 height 15
click at [341, 311] on div "**********" at bounding box center [346, 305] width 334 height 26
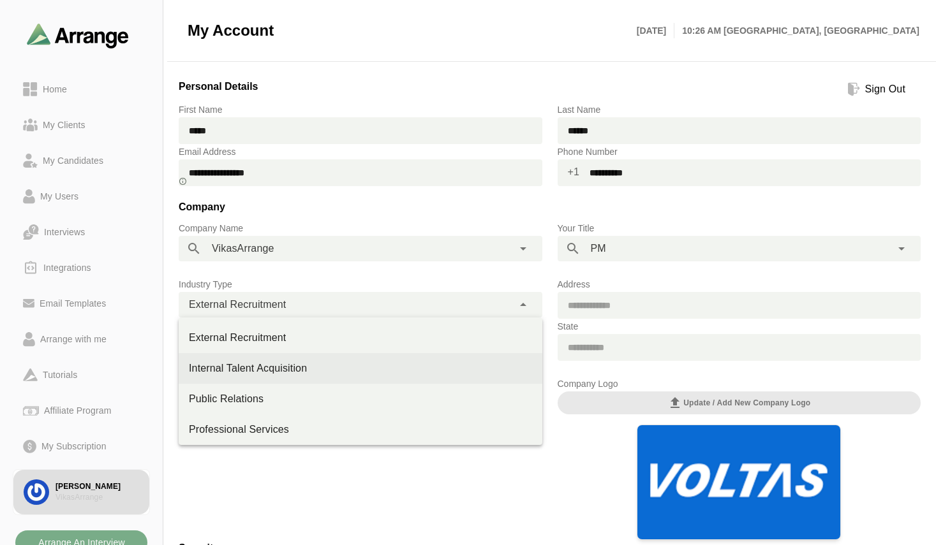
click at [268, 368] on div "Internal Talent Acquisition" at bounding box center [360, 368] width 343 height 15
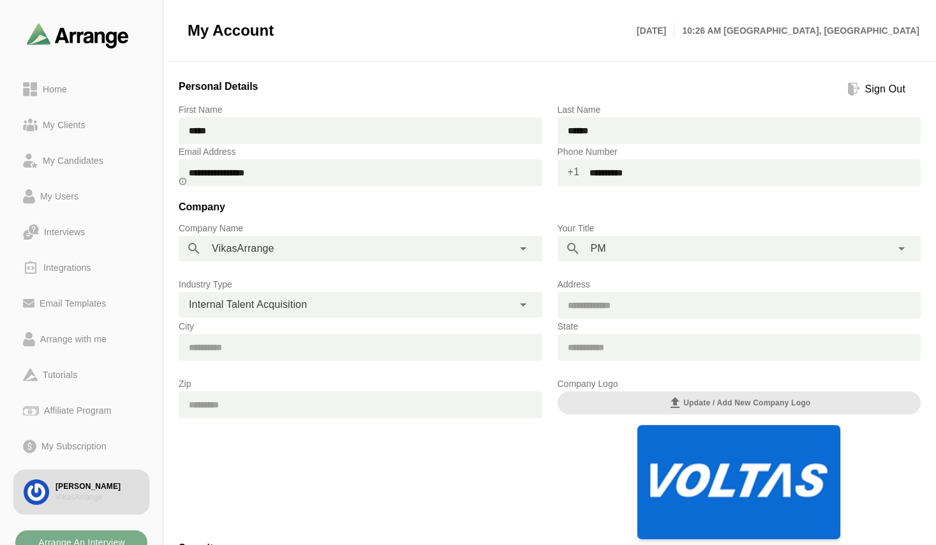
click at [335, 450] on div "Zip" at bounding box center [360, 458] width 379 height 179
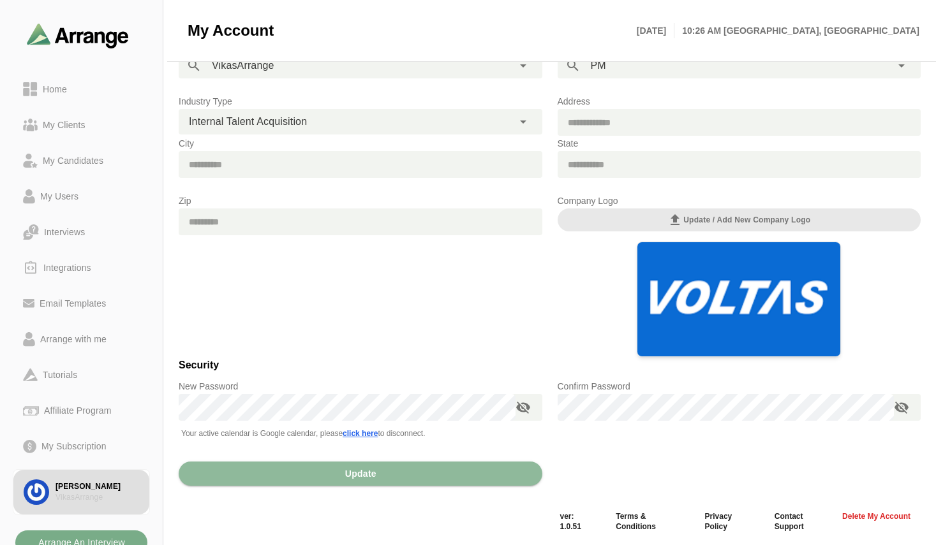
scroll to position [185, 0]
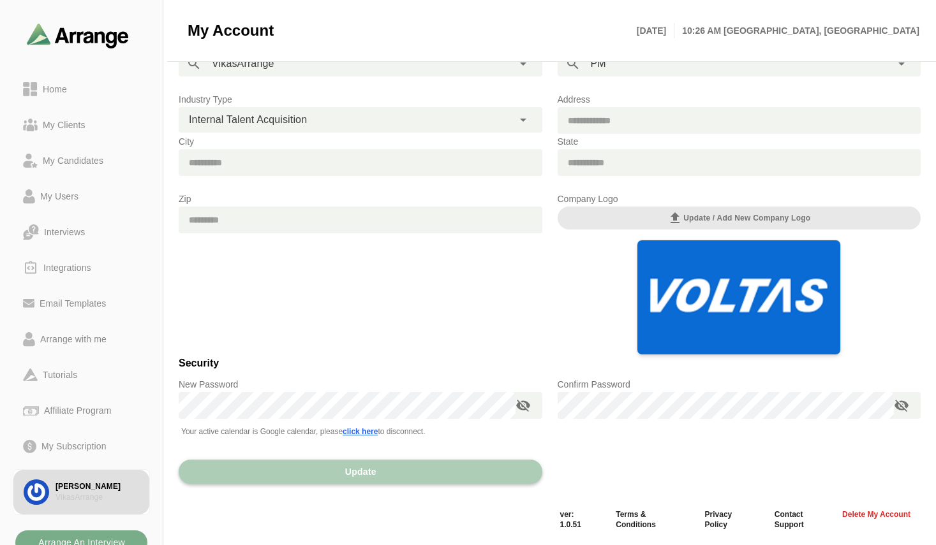
click at [296, 473] on button "Update" at bounding box center [360, 472] width 363 height 24
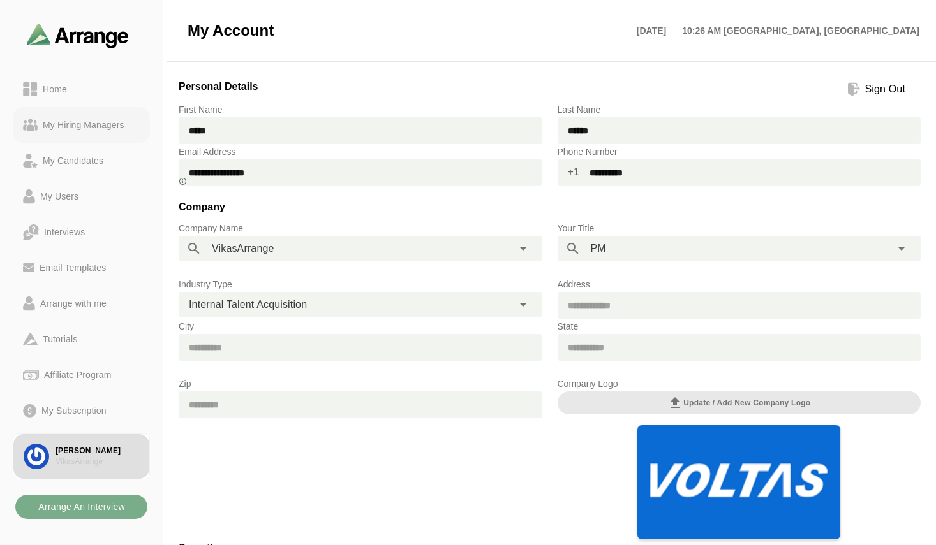
scroll to position [26, 0]
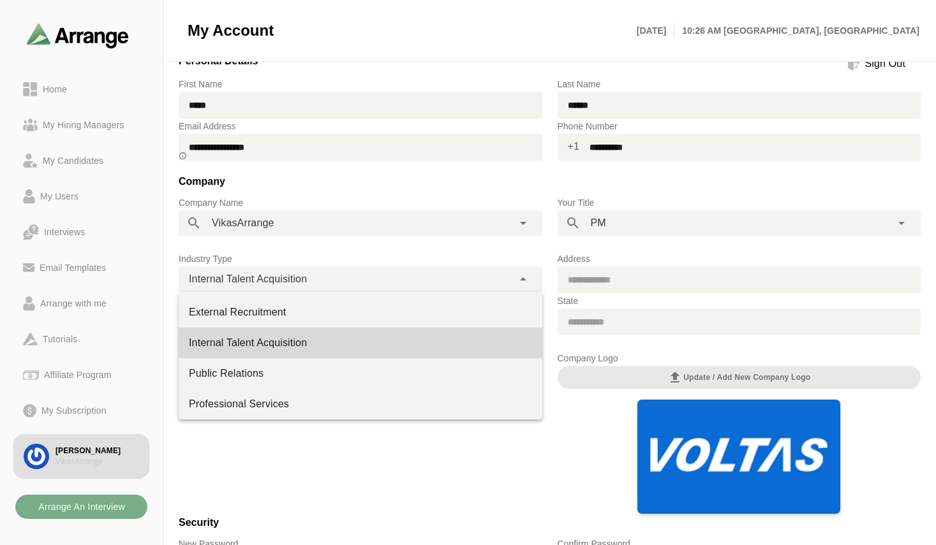
click at [284, 279] on span "Internal Talent Acquisition" at bounding box center [248, 279] width 118 height 17
click at [277, 317] on div "External Recruitment" at bounding box center [360, 312] width 343 height 15
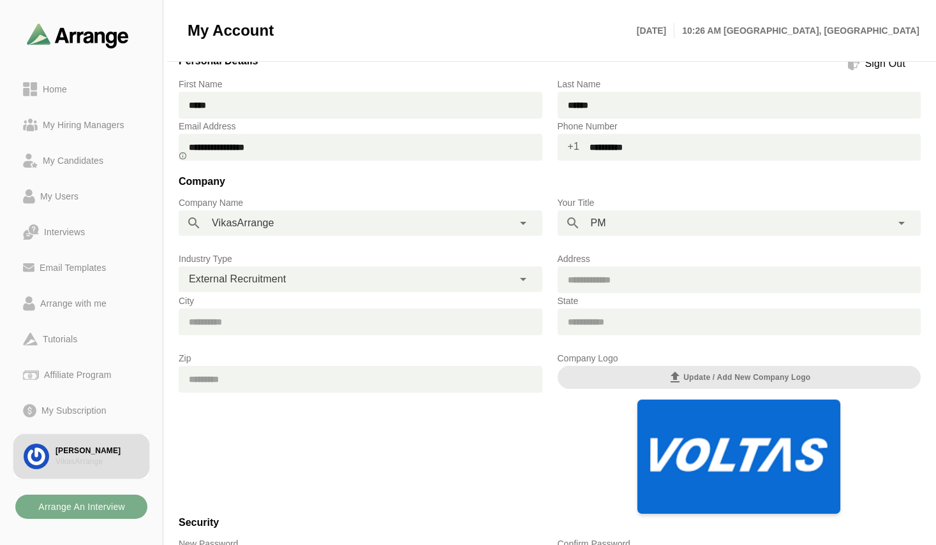
click at [289, 413] on div "Zip" at bounding box center [360, 432] width 379 height 179
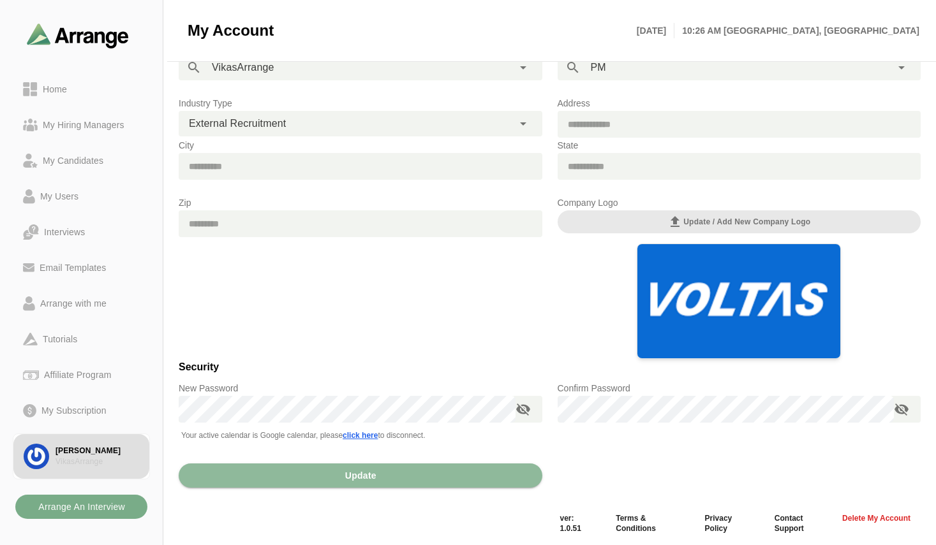
scroll to position [185, 0]
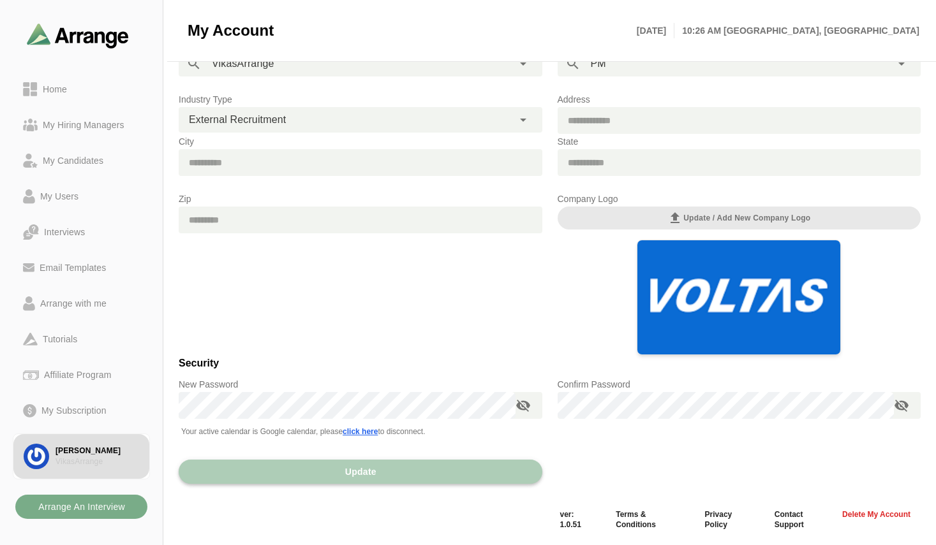
click at [372, 483] on span "Update" at bounding box center [360, 472] width 32 height 24
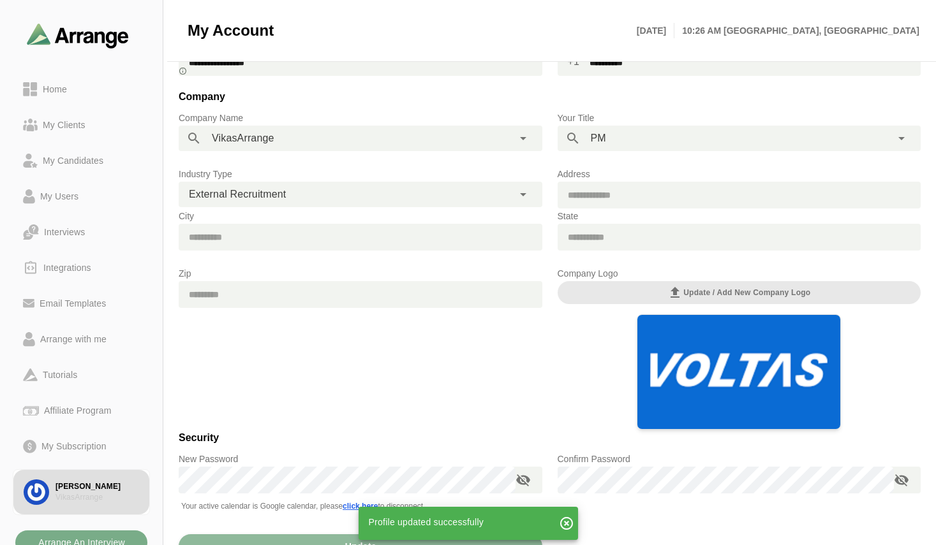
scroll to position [108, 0]
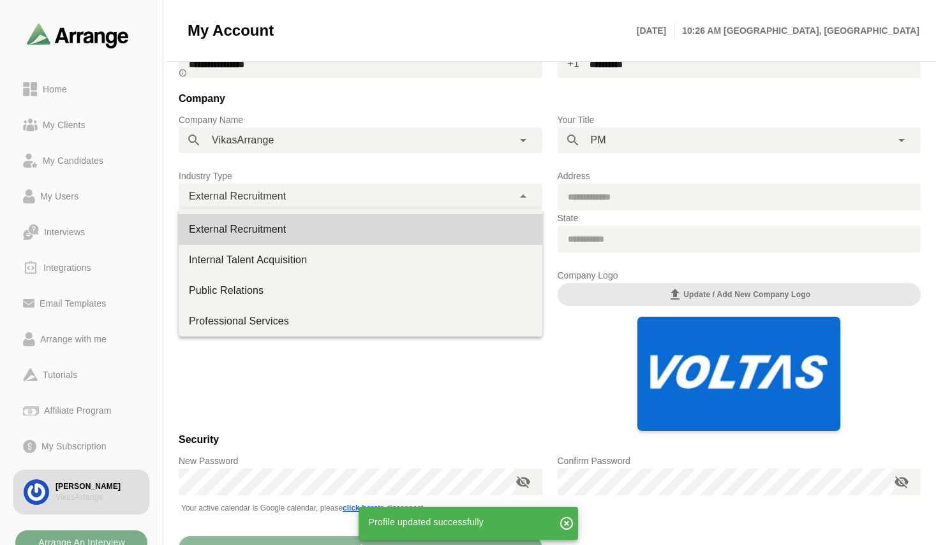
click at [300, 193] on div "**********" at bounding box center [346, 197] width 334 height 26
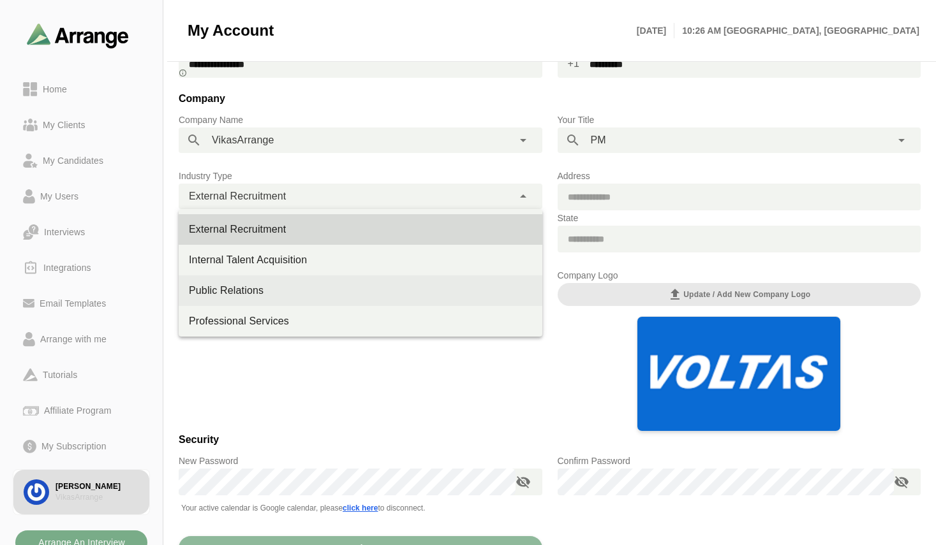
click at [279, 298] on div "Public Relations" at bounding box center [360, 290] width 343 height 15
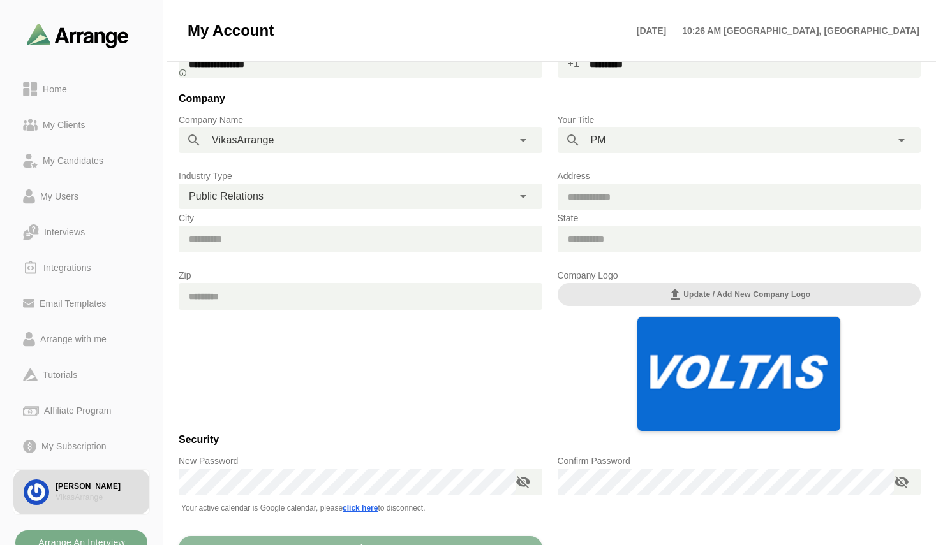
click at [298, 354] on div "Zip" at bounding box center [360, 349] width 379 height 179
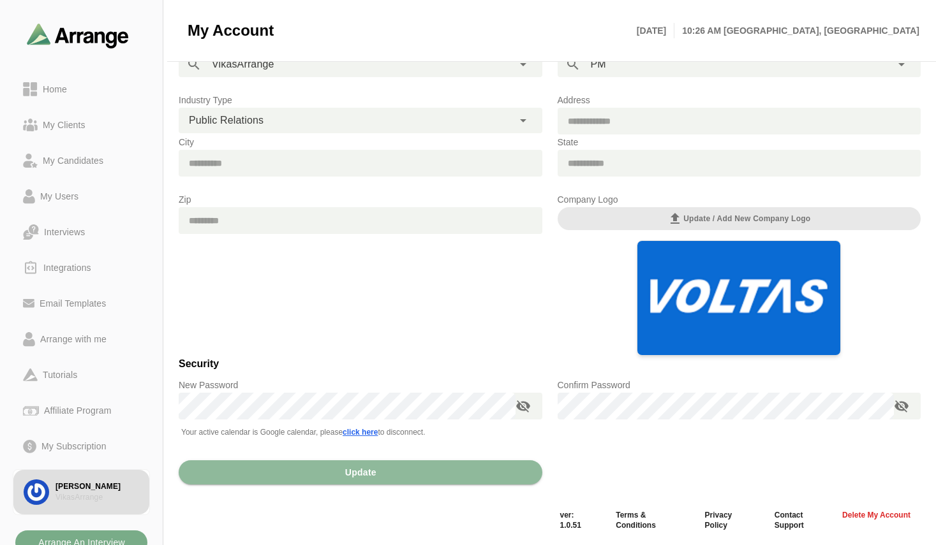
scroll to position [185, 0]
click at [362, 473] on span "Update" at bounding box center [360, 472] width 32 height 24
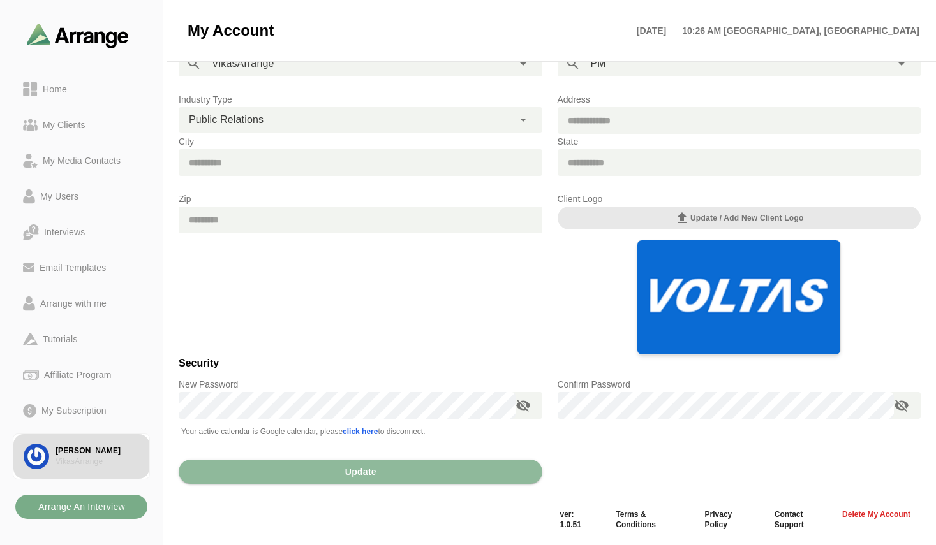
click at [267, 115] on div "**********" at bounding box center [346, 120] width 334 height 26
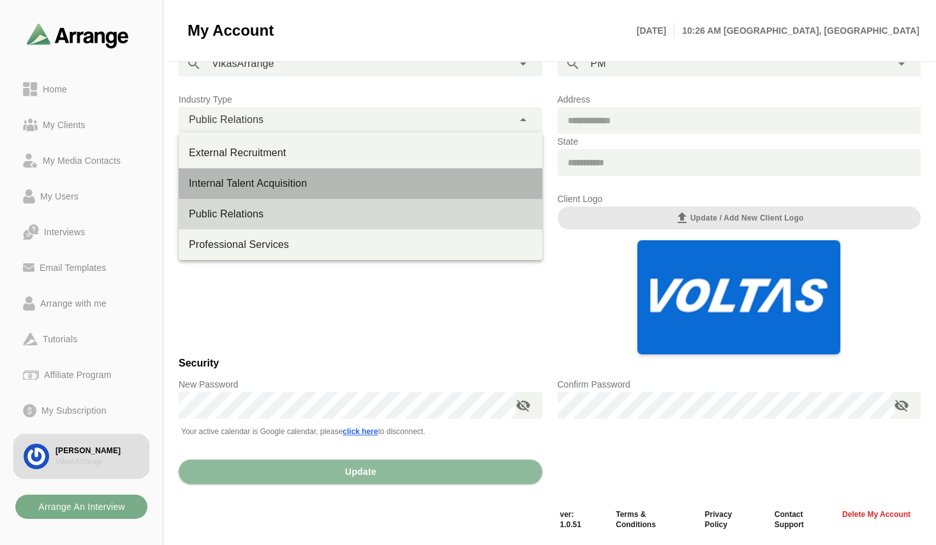
click at [280, 178] on div "Internal Talent Acquisition" at bounding box center [360, 183] width 343 height 15
type input "**********"
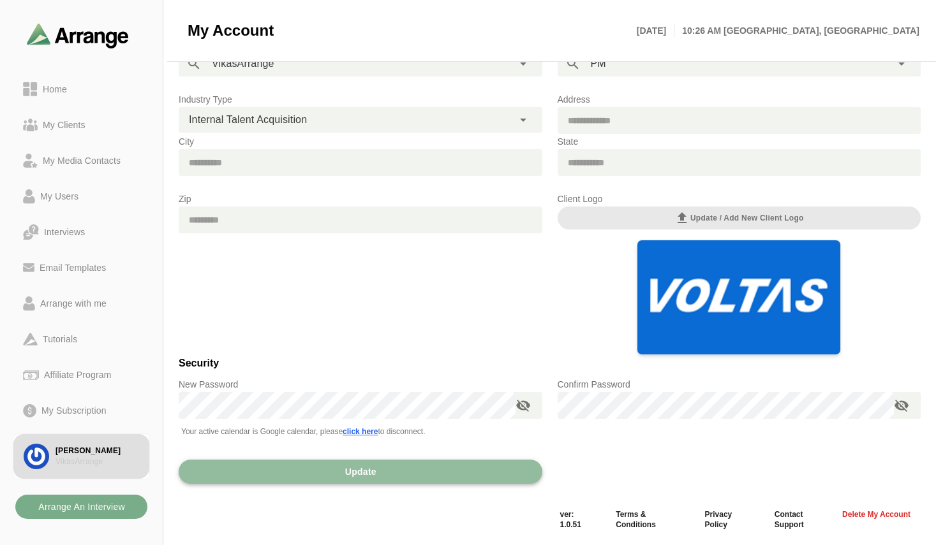
click at [358, 473] on span "Update" at bounding box center [360, 472] width 32 height 24
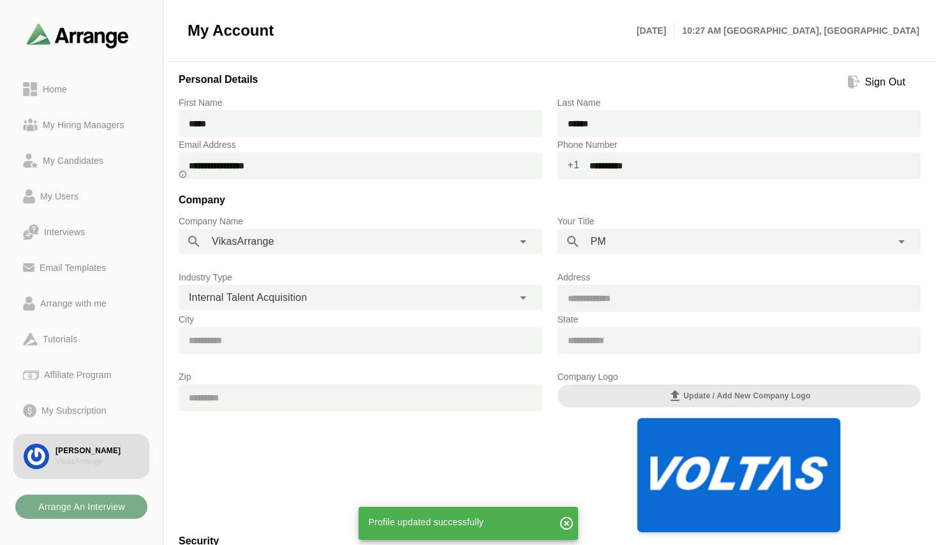
scroll to position [0, 0]
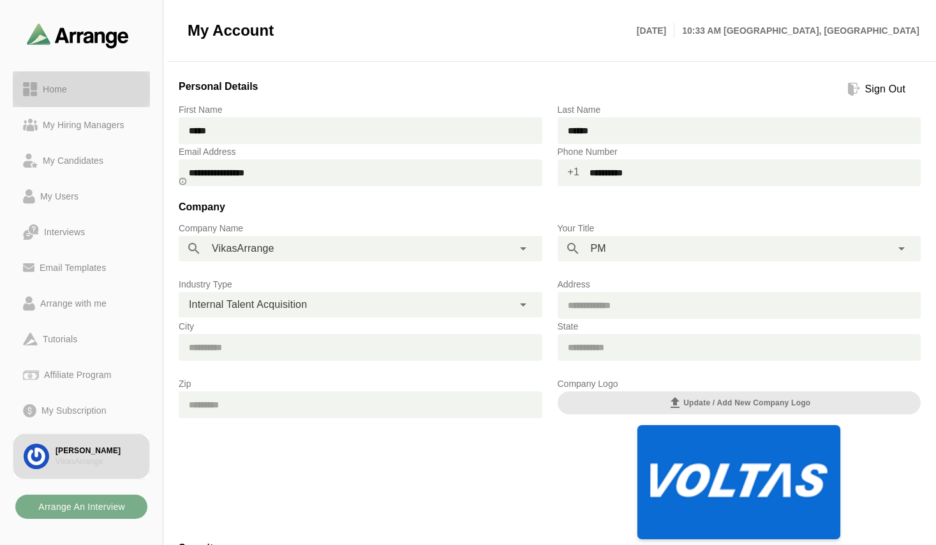
click at [64, 93] on div "Home" at bounding box center [55, 89] width 34 height 15
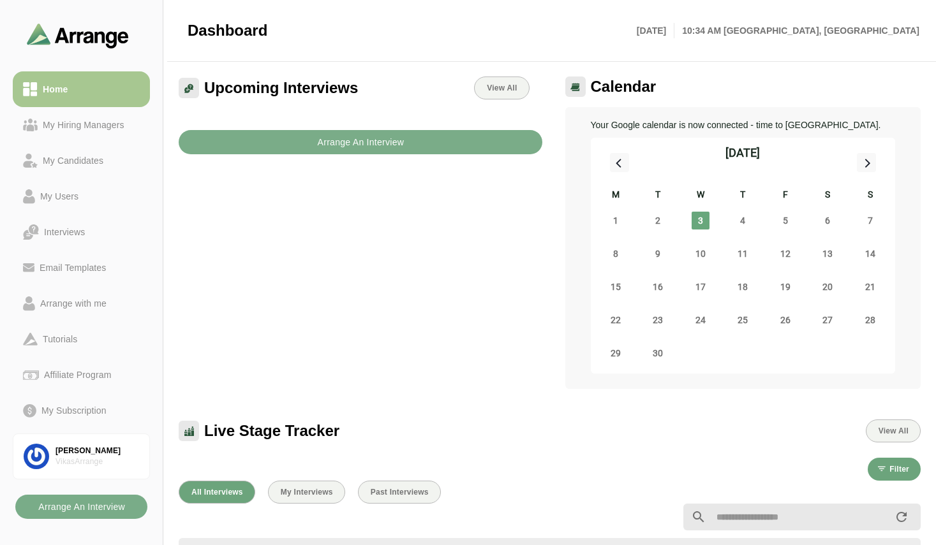
click at [290, 279] on div "Upcoming Interviews View All Arrange An Interview" at bounding box center [360, 233] width 379 height 328
